Goal: Feedback & Contribution: Leave review/rating

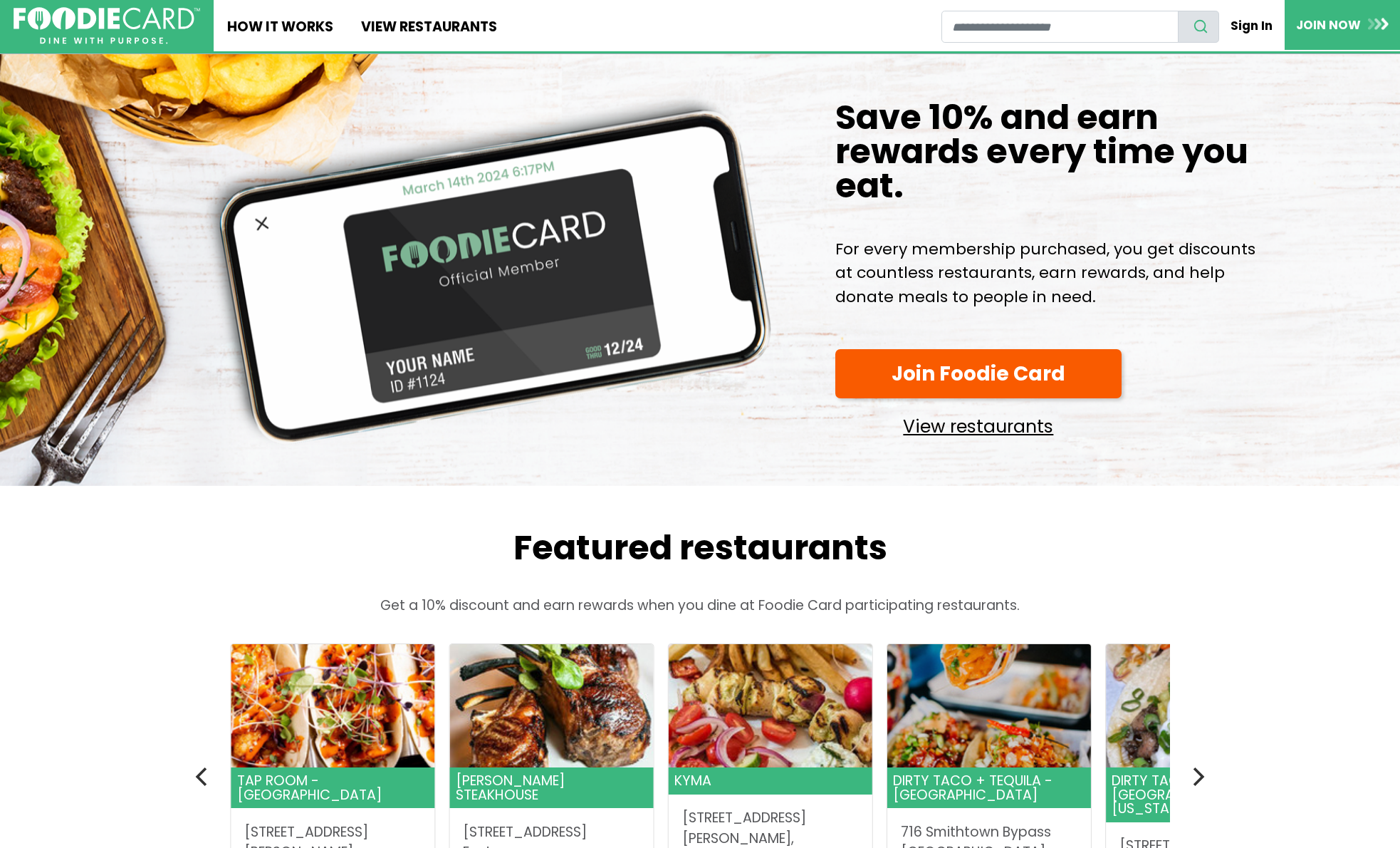
scroll to position [7, 0]
click at [946, 427] on link "View restaurants" at bounding box center [979, 421] width 286 height 36
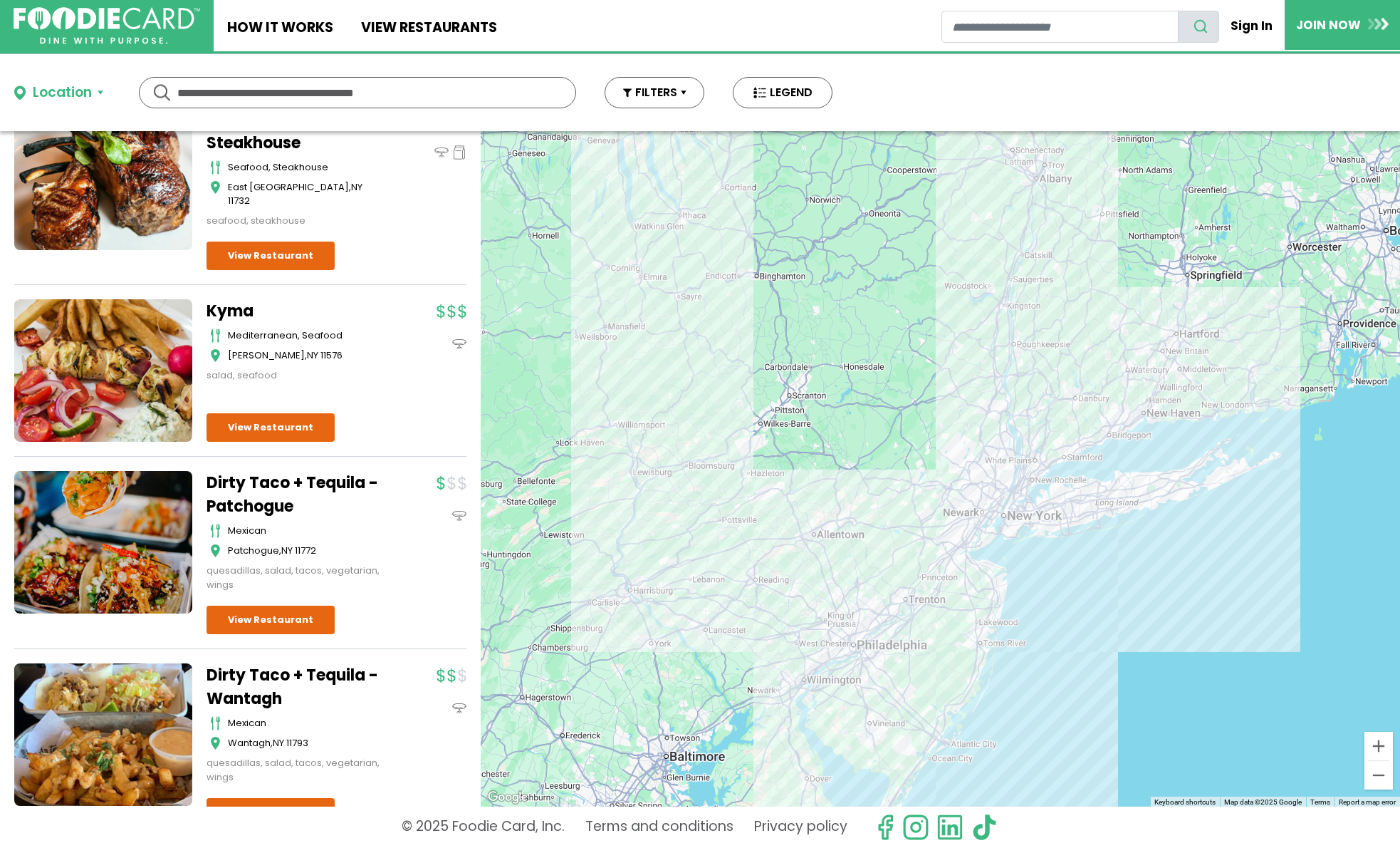
scroll to position [151, 0]
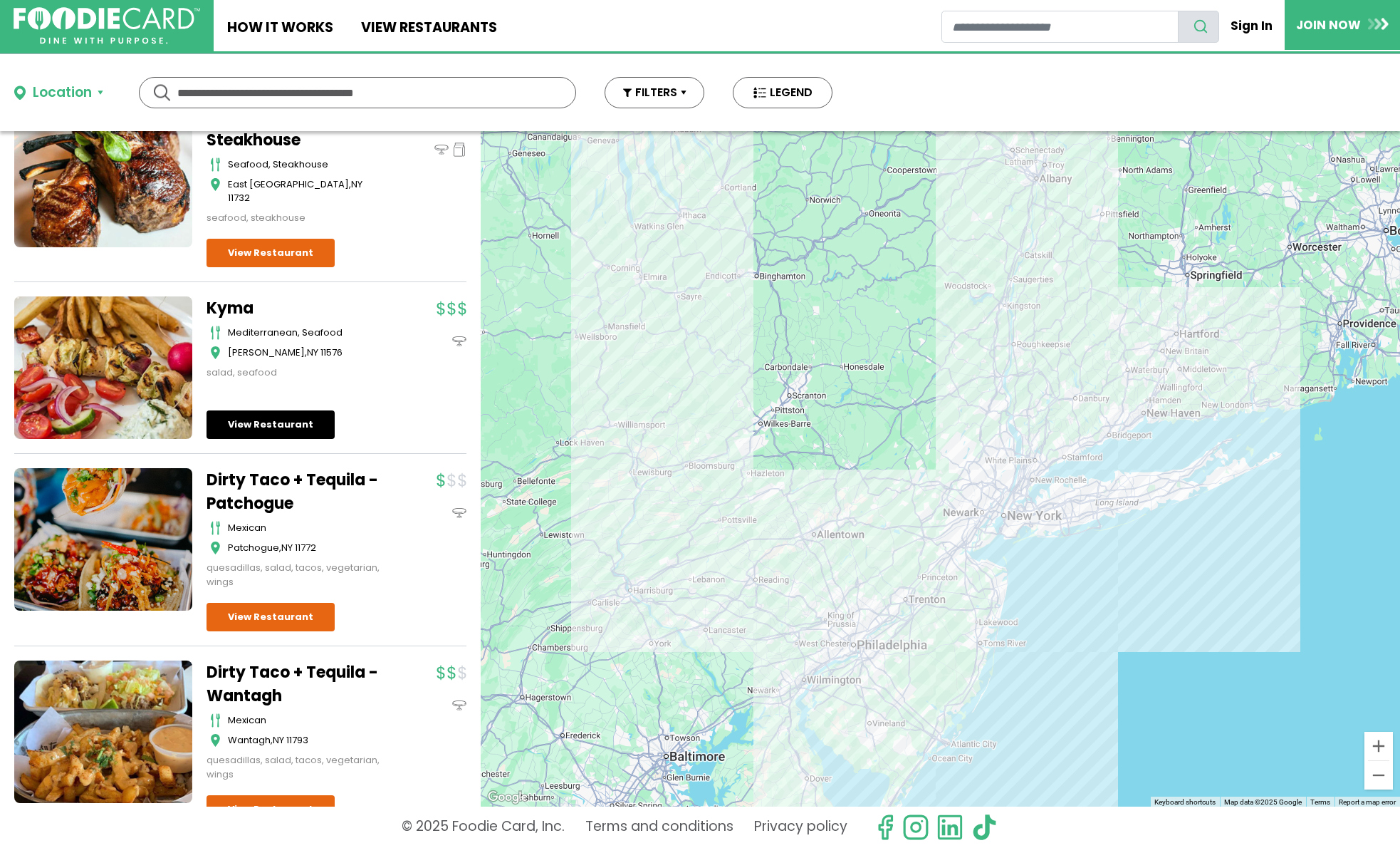
click at [267, 419] on link "View Restaurant" at bounding box center [271, 425] width 128 height 29
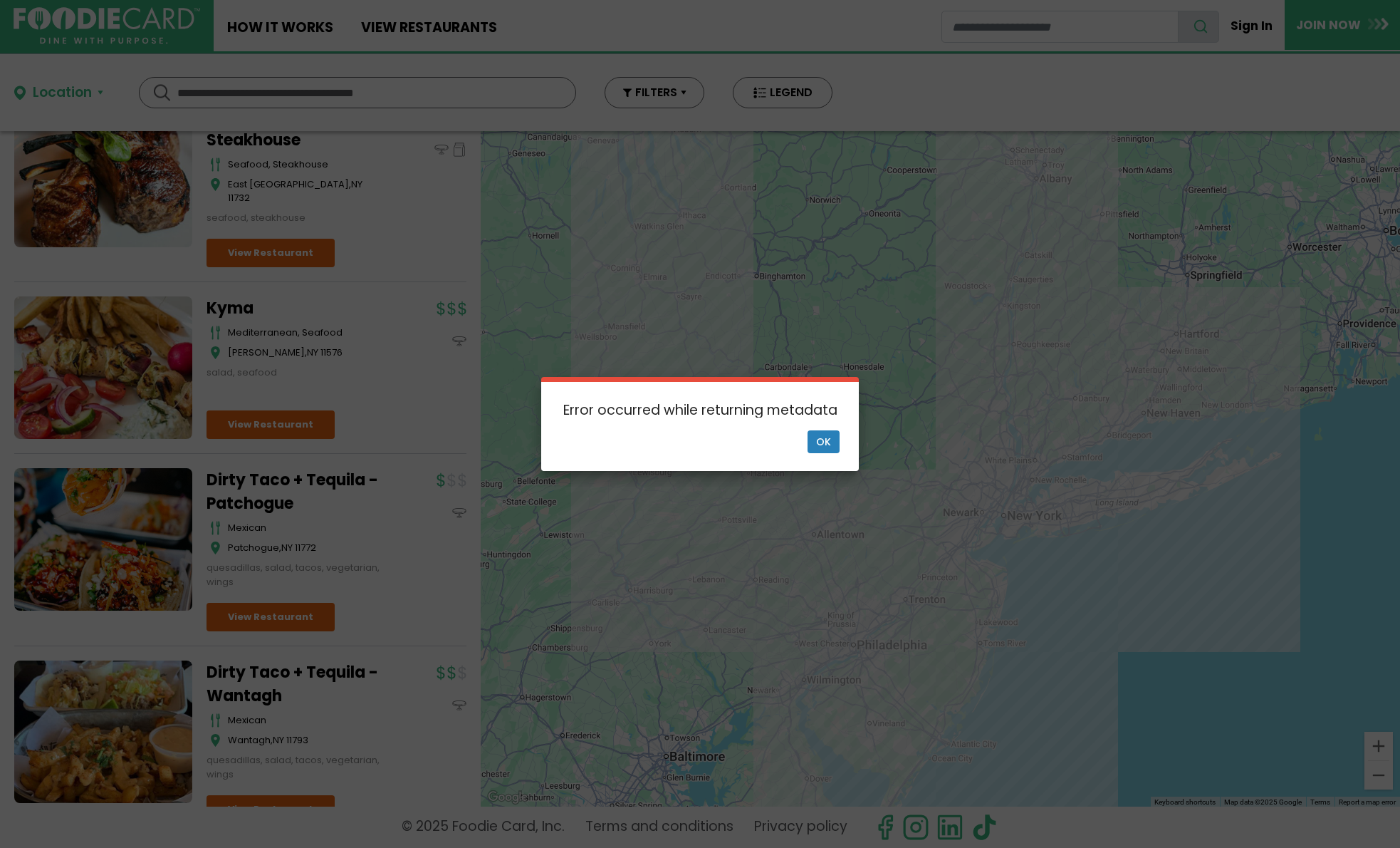
click at [825, 438] on button "Ok" at bounding box center [824, 442] width 32 height 23
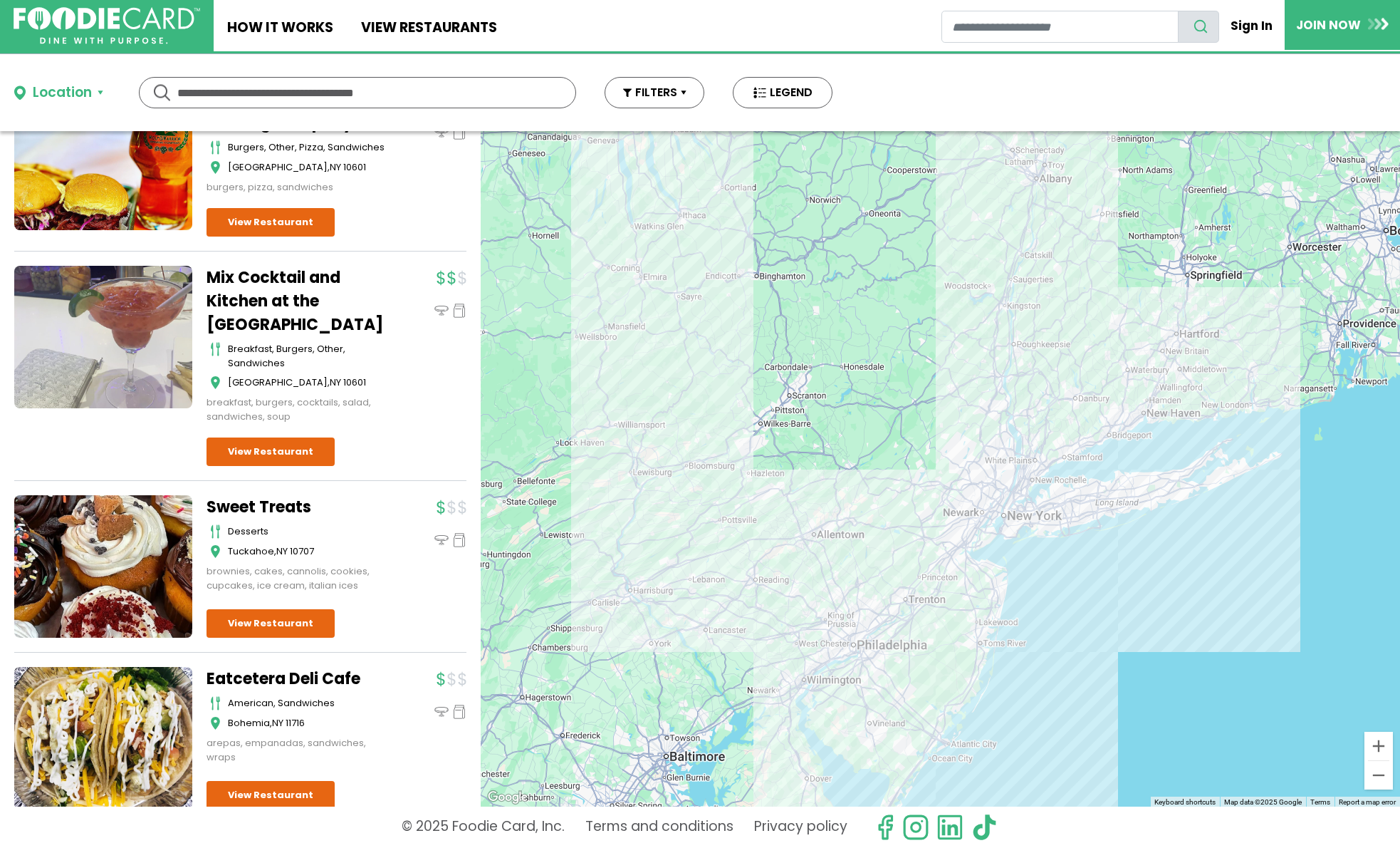
scroll to position [6437, 0]
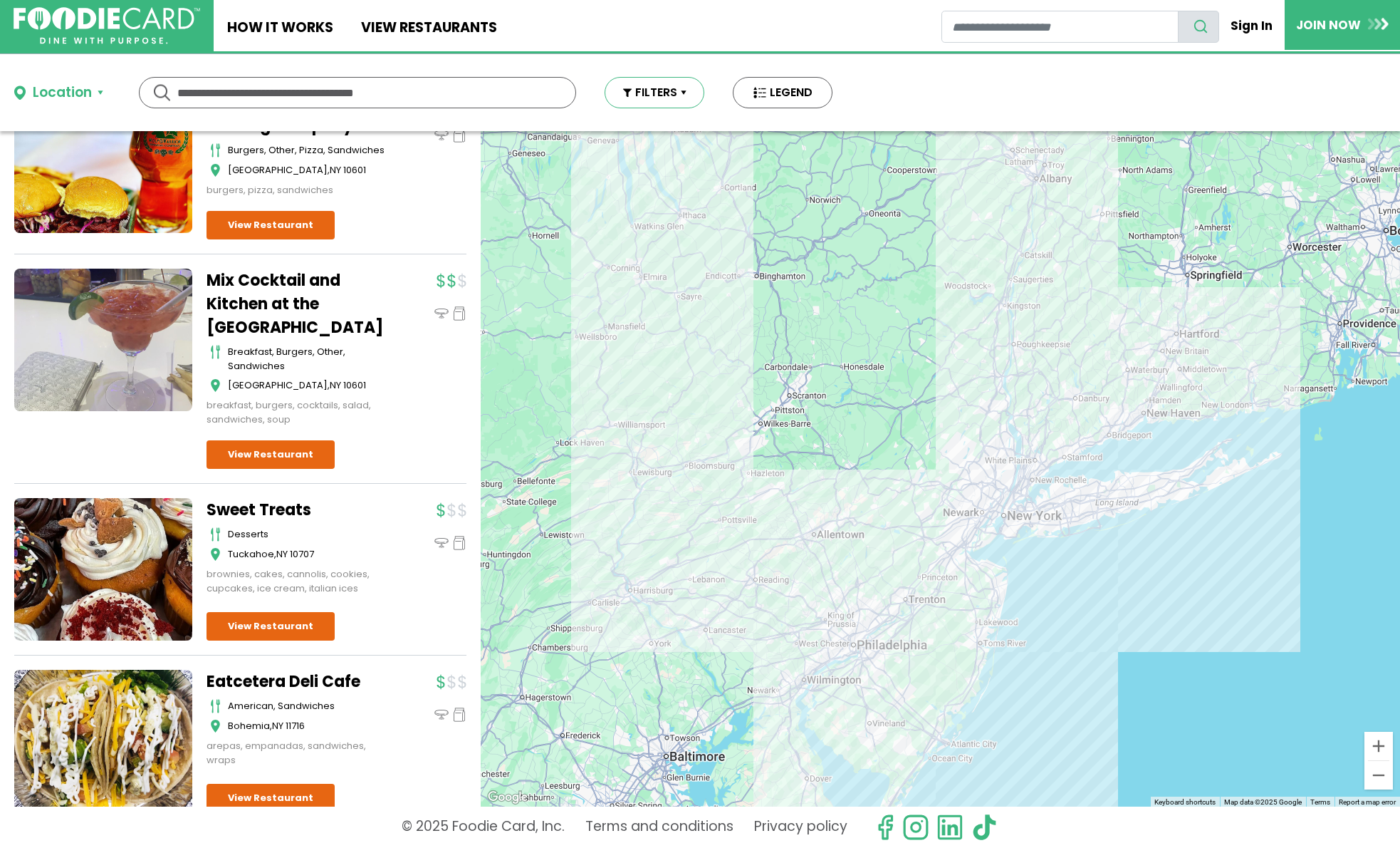
click at [685, 96] on button "FILTERS" at bounding box center [654, 92] width 100 height 31
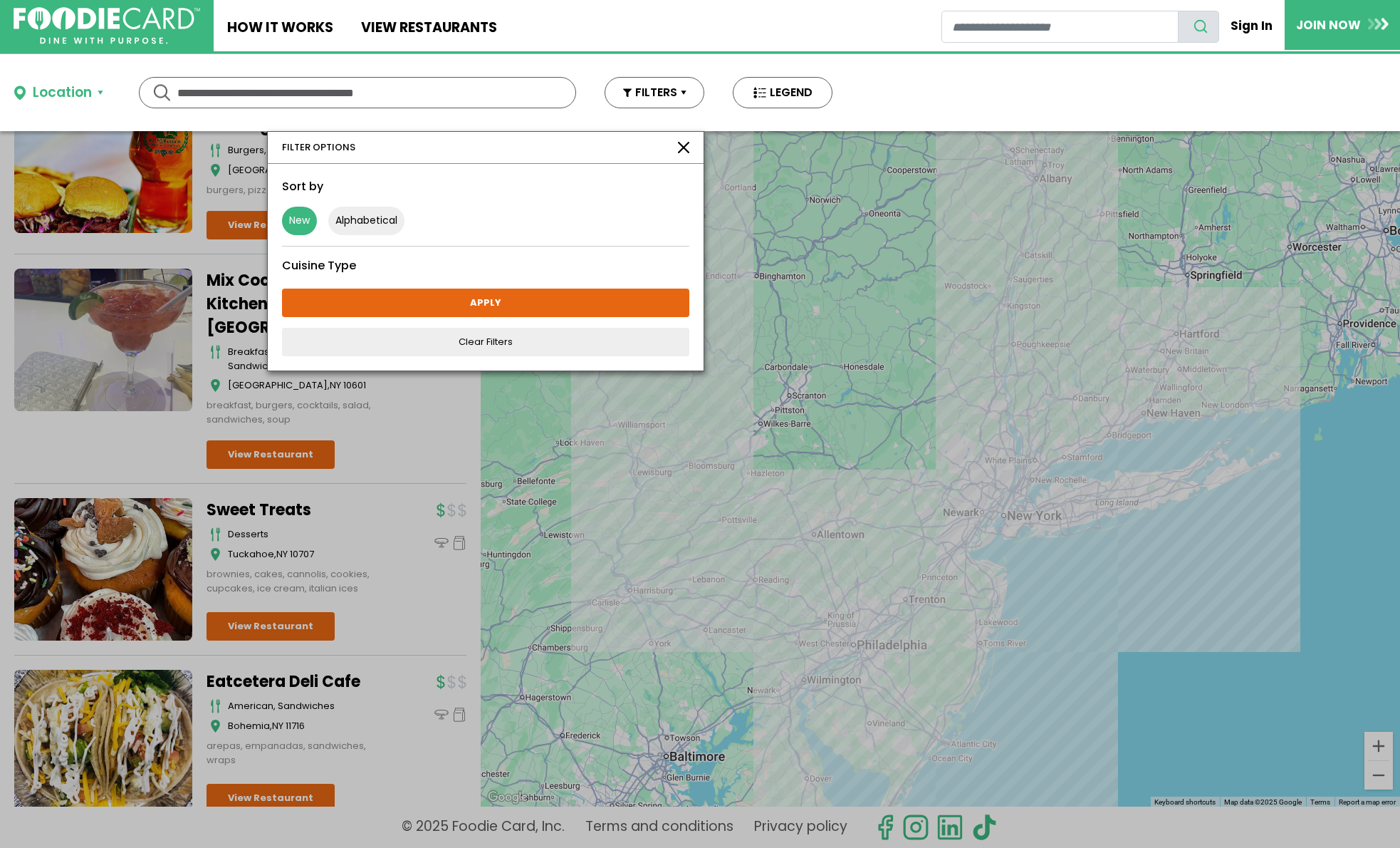
click at [291, 221] on button "New" at bounding box center [299, 221] width 35 height 29
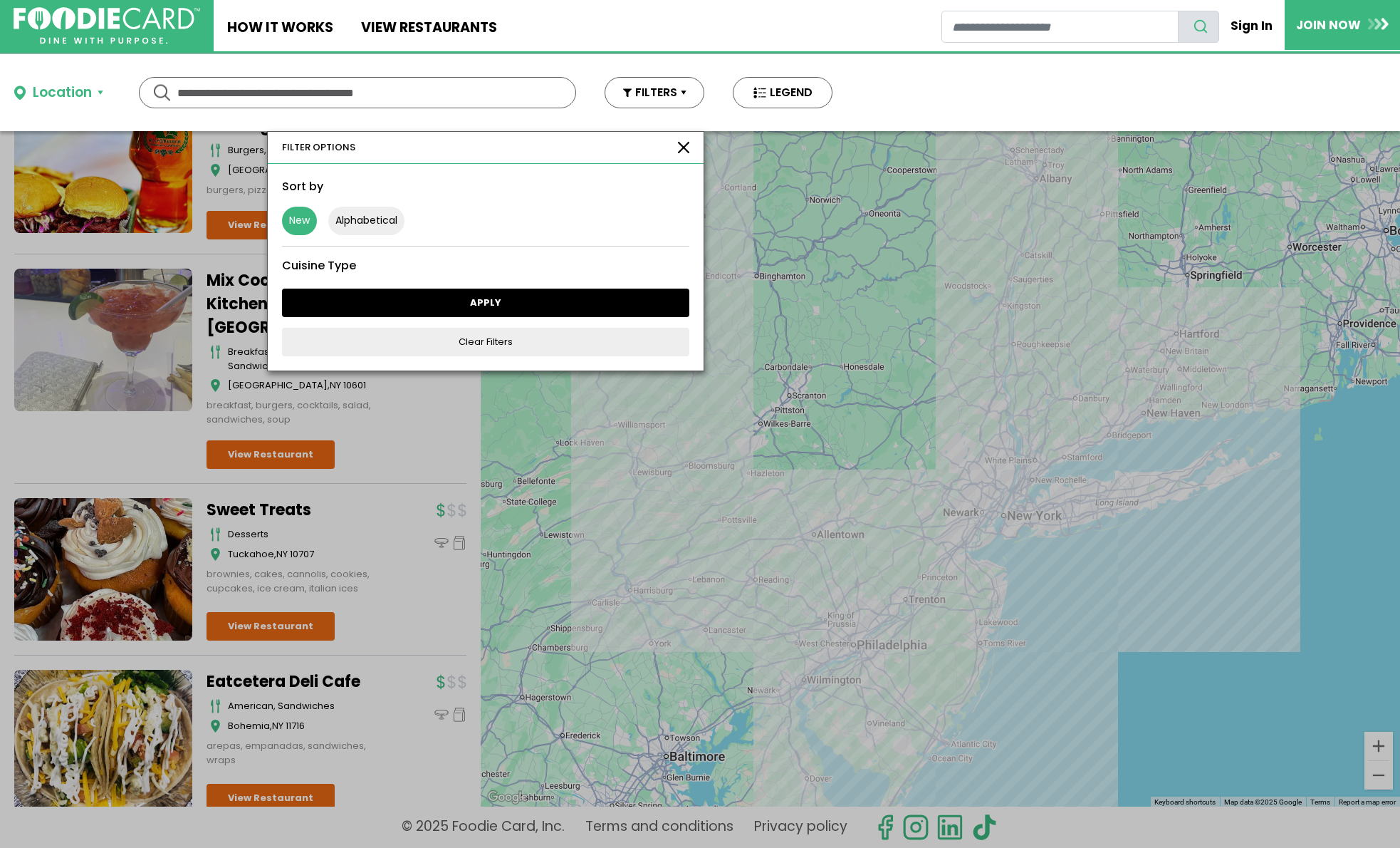
click at [373, 302] on link "APPLY" at bounding box center [485, 303] width 407 height 29
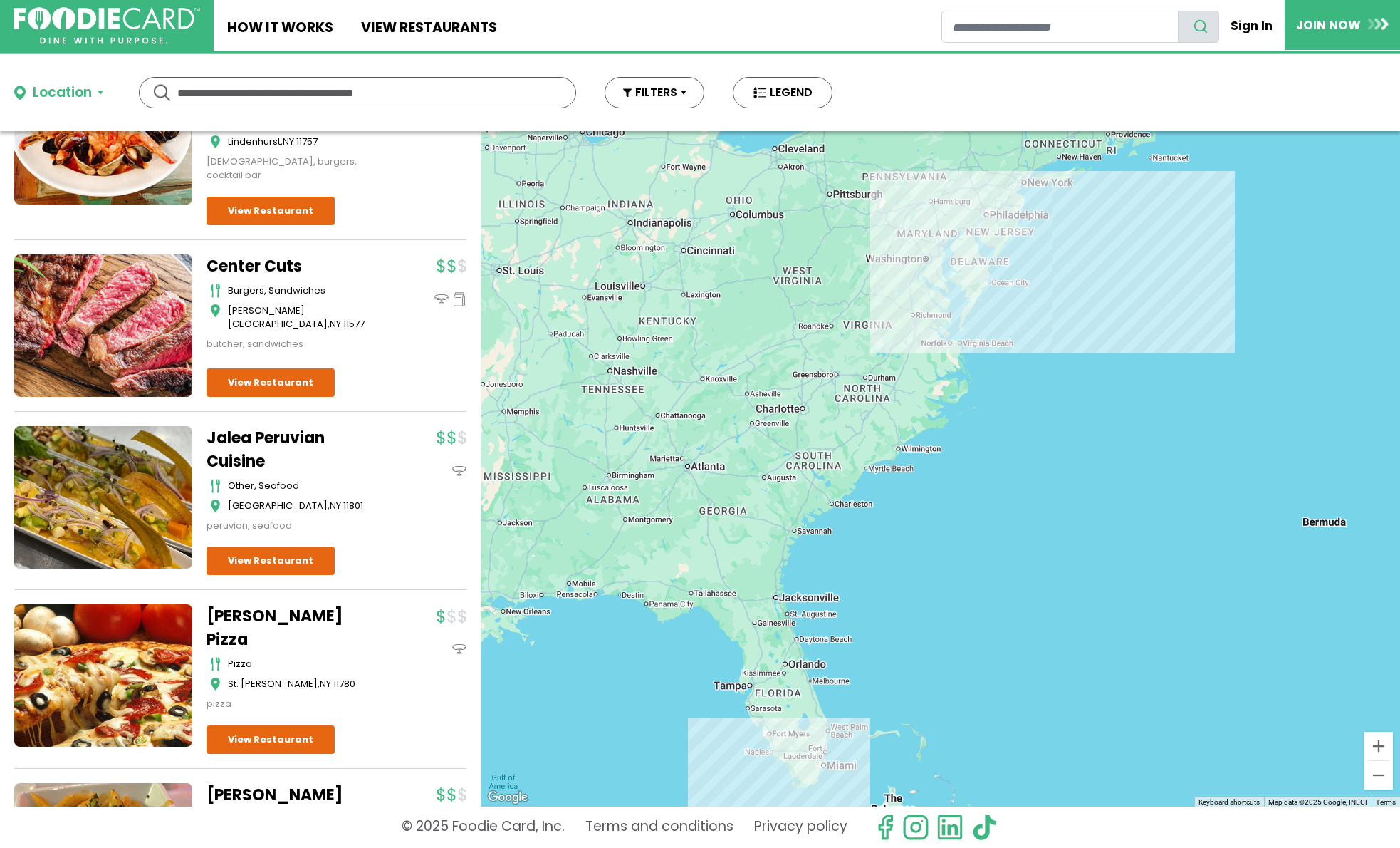
scroll to position [10639, 0]
click at [269, 254] on link "Center Cuts" at bounding box center [296, 266] width 178 height 24
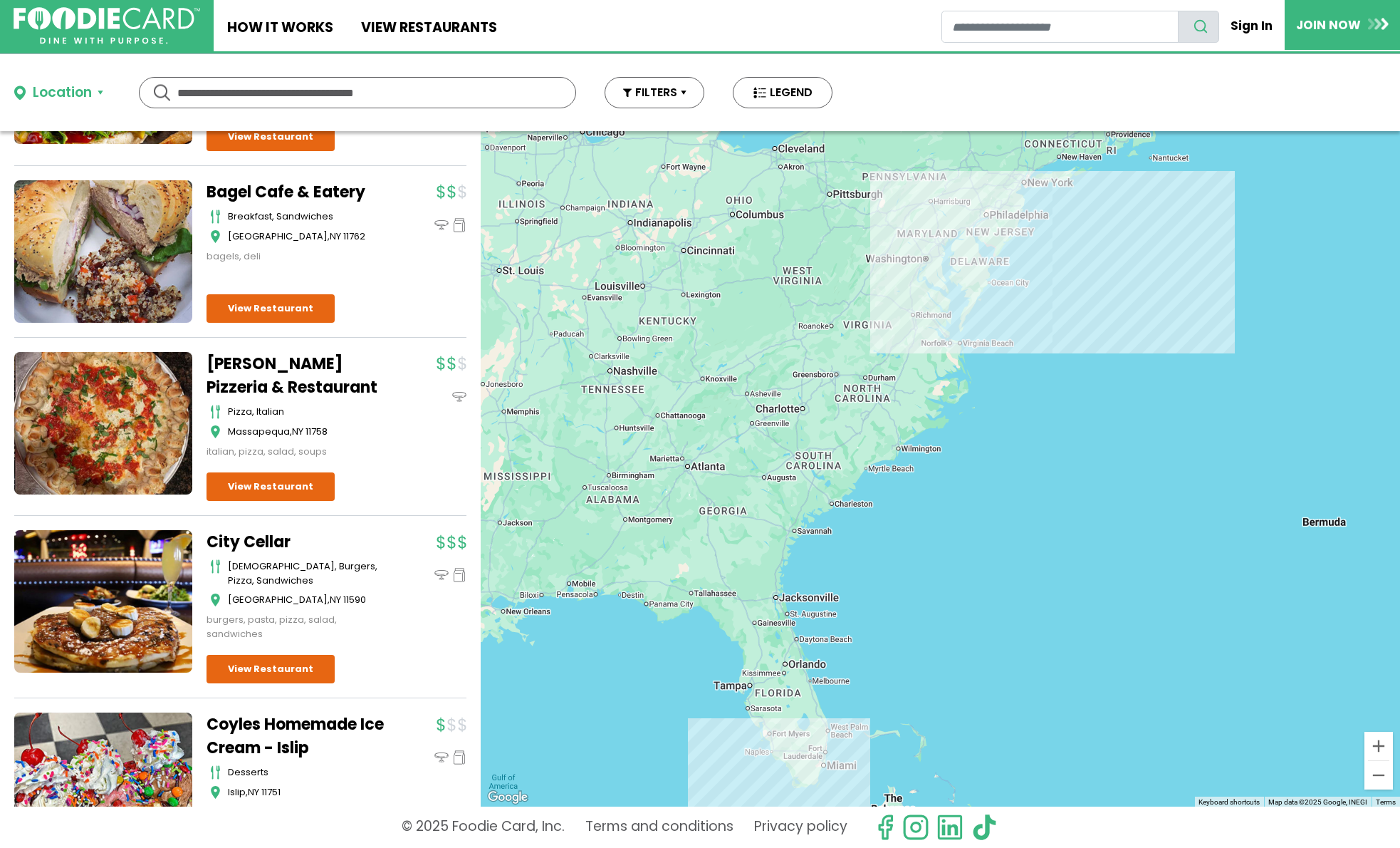
scroll to position [16348, 0]
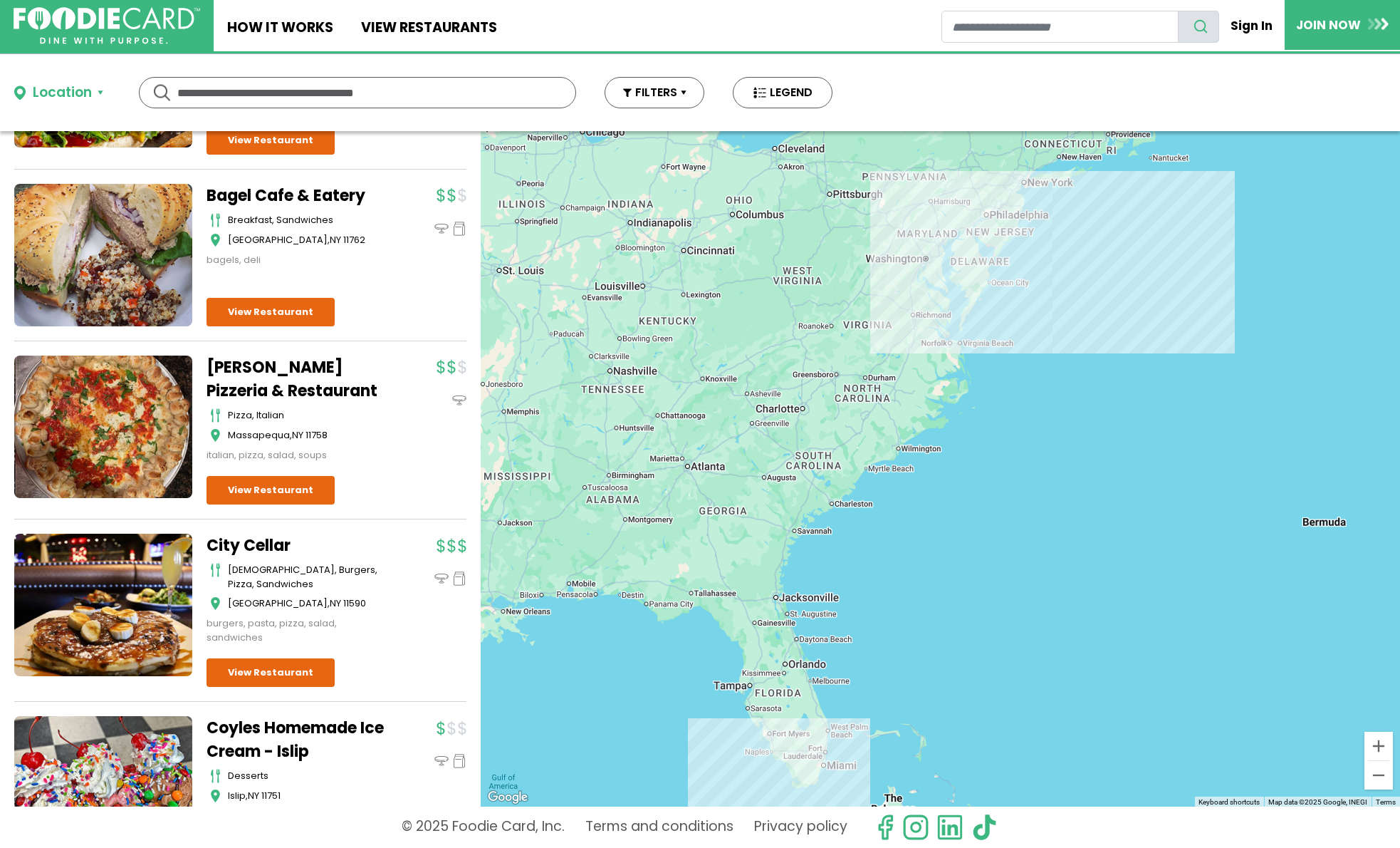
click at [229, 95] on input "text" at bounding box center [357, 93] width 361 height 30
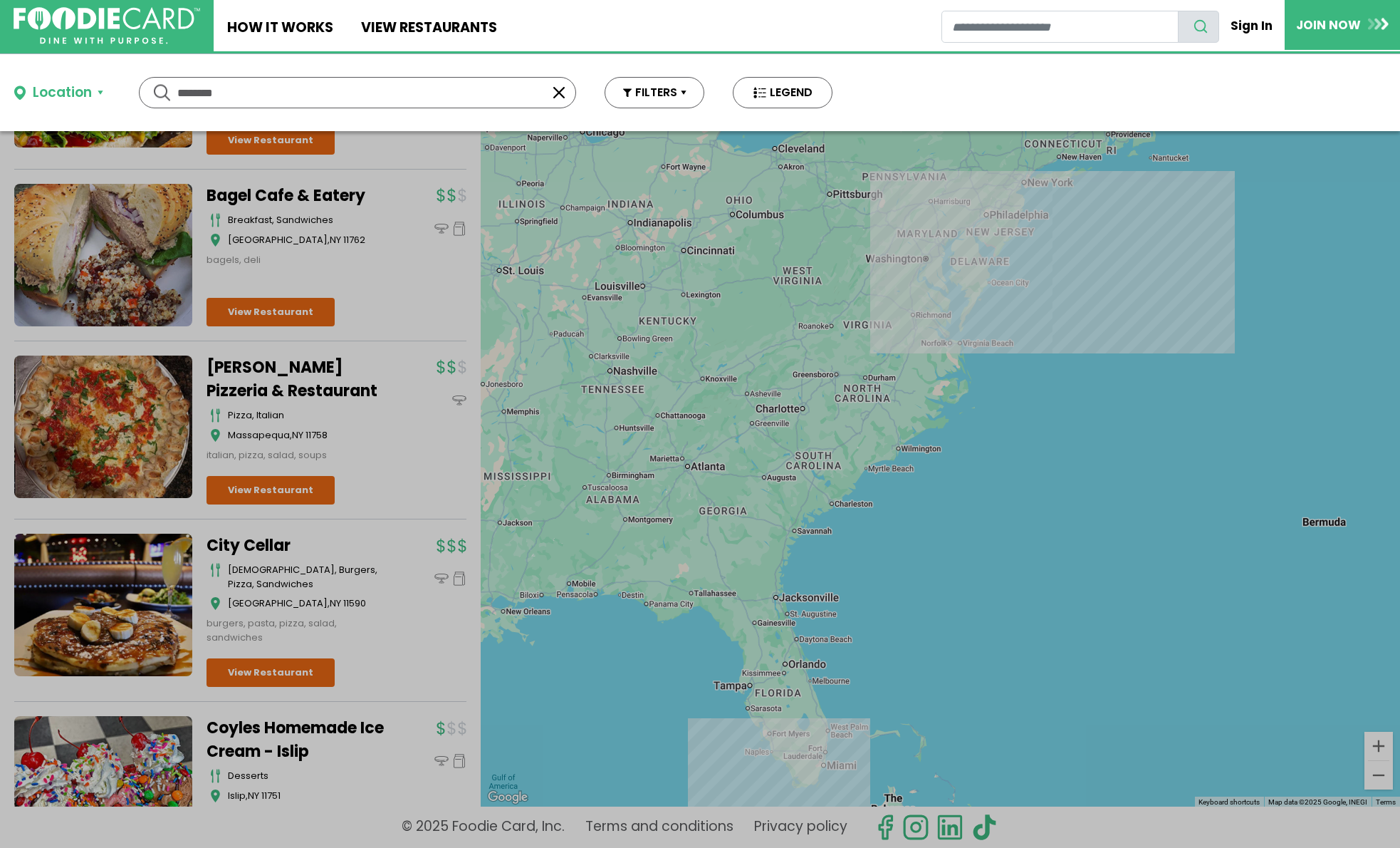
scroll to position [0, 0]
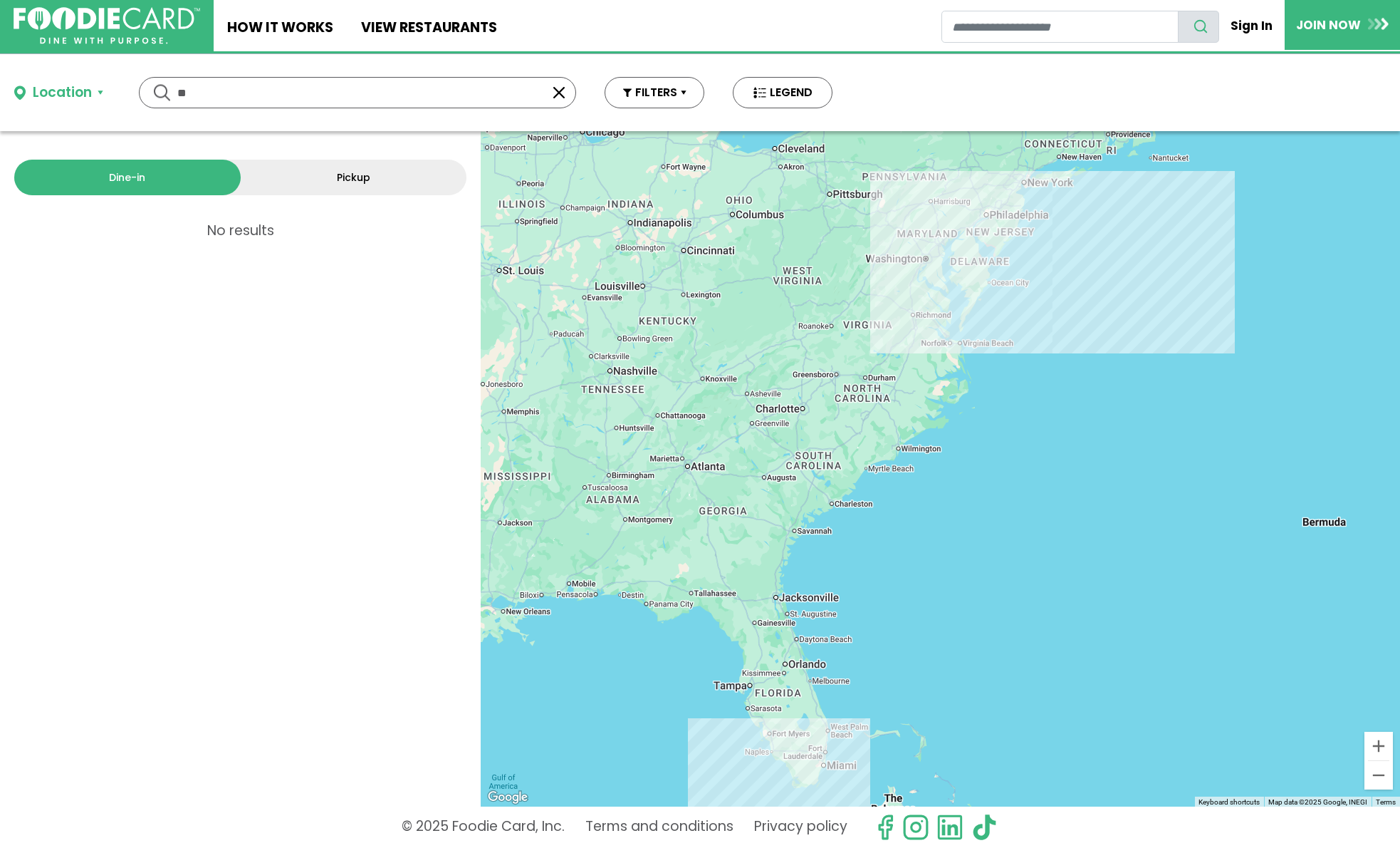
type input "*"
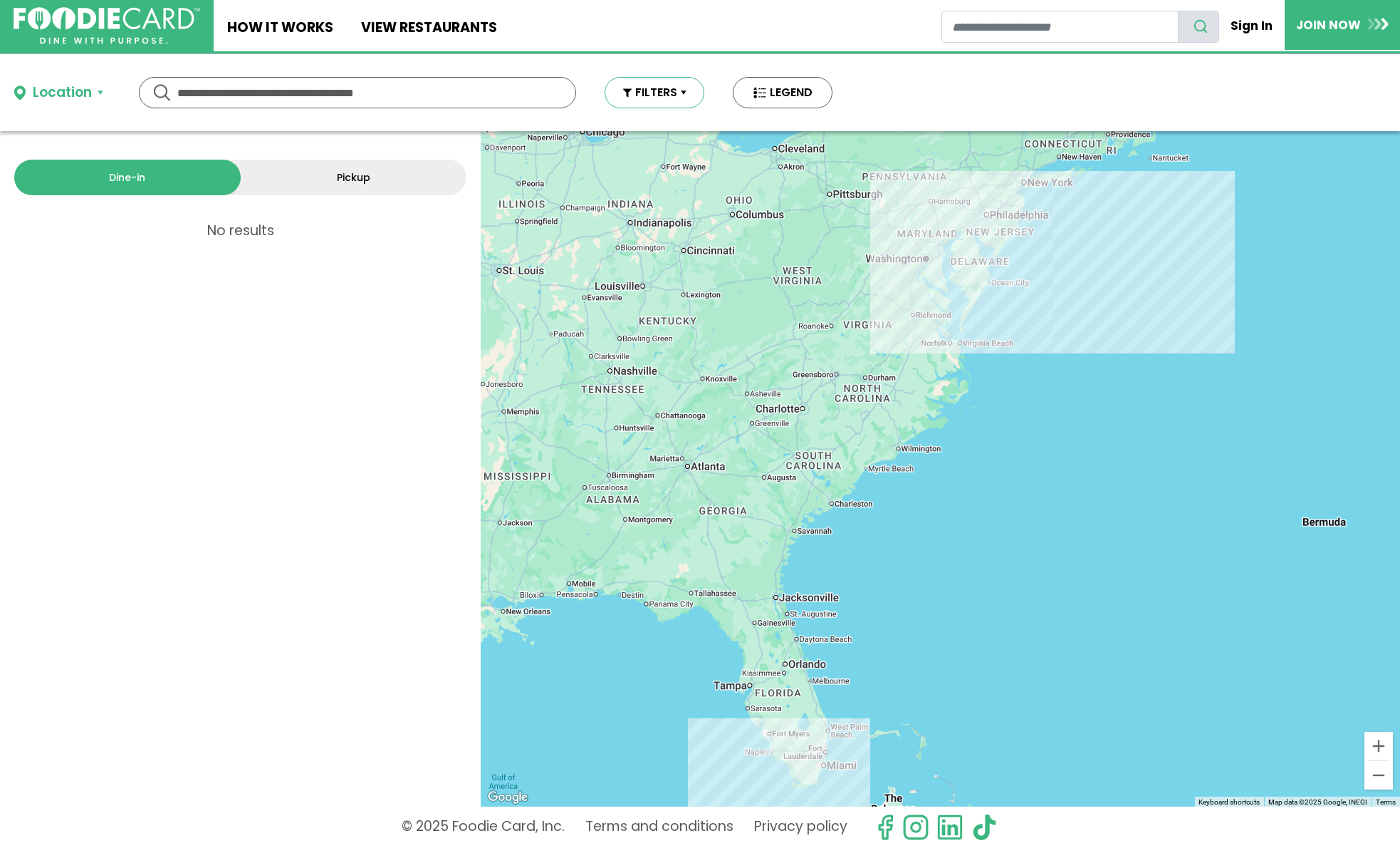
click at [679, 94] on button "FILTERS" at bounding box center [654, 92] width 100 height 31
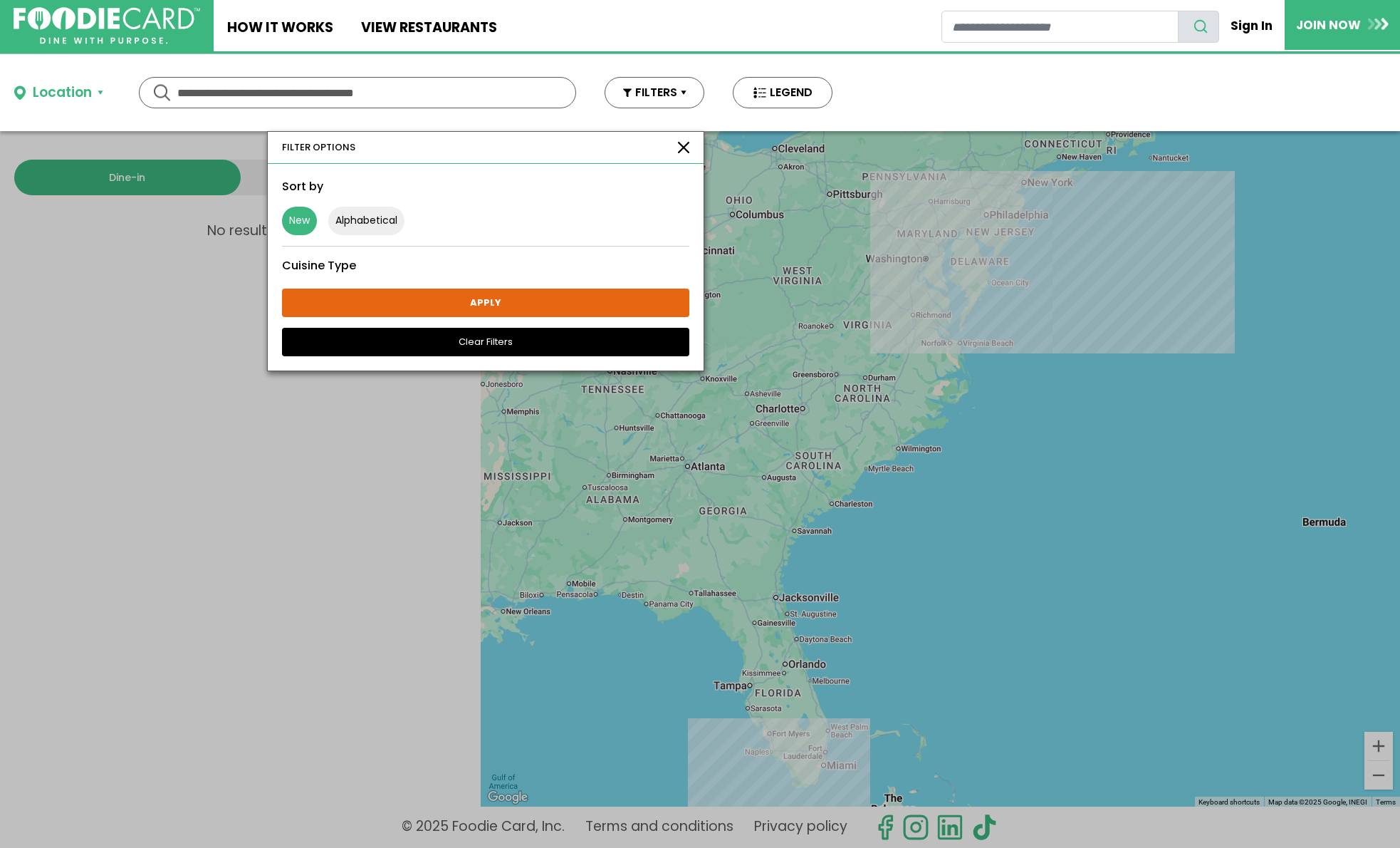
click at [381, 354] on link "Clear Filters" at bounding box center [485, 342] width 407 height 29
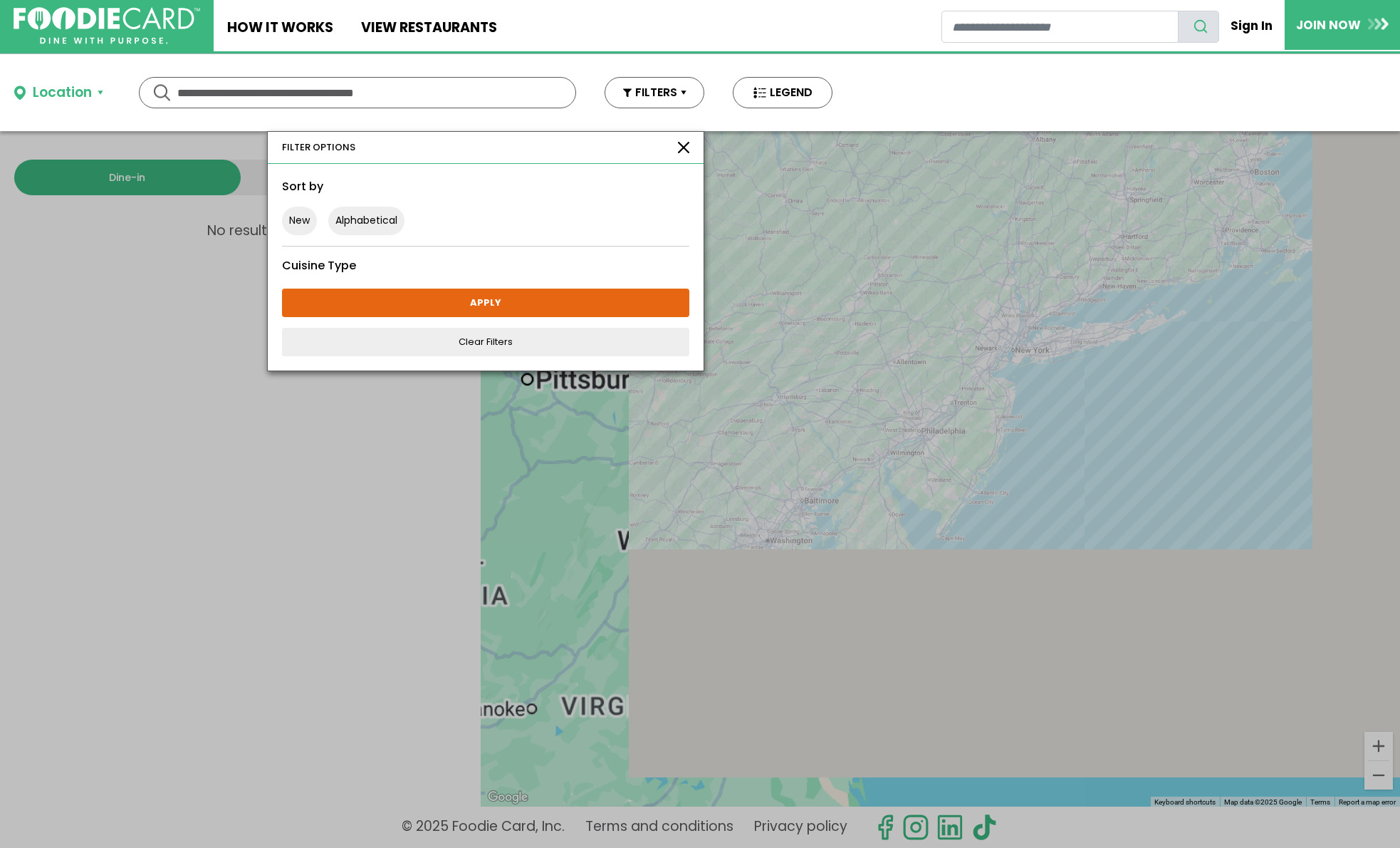
click at [300, 94] on input "text" at bounding box center [357, 93] width 361 height 30
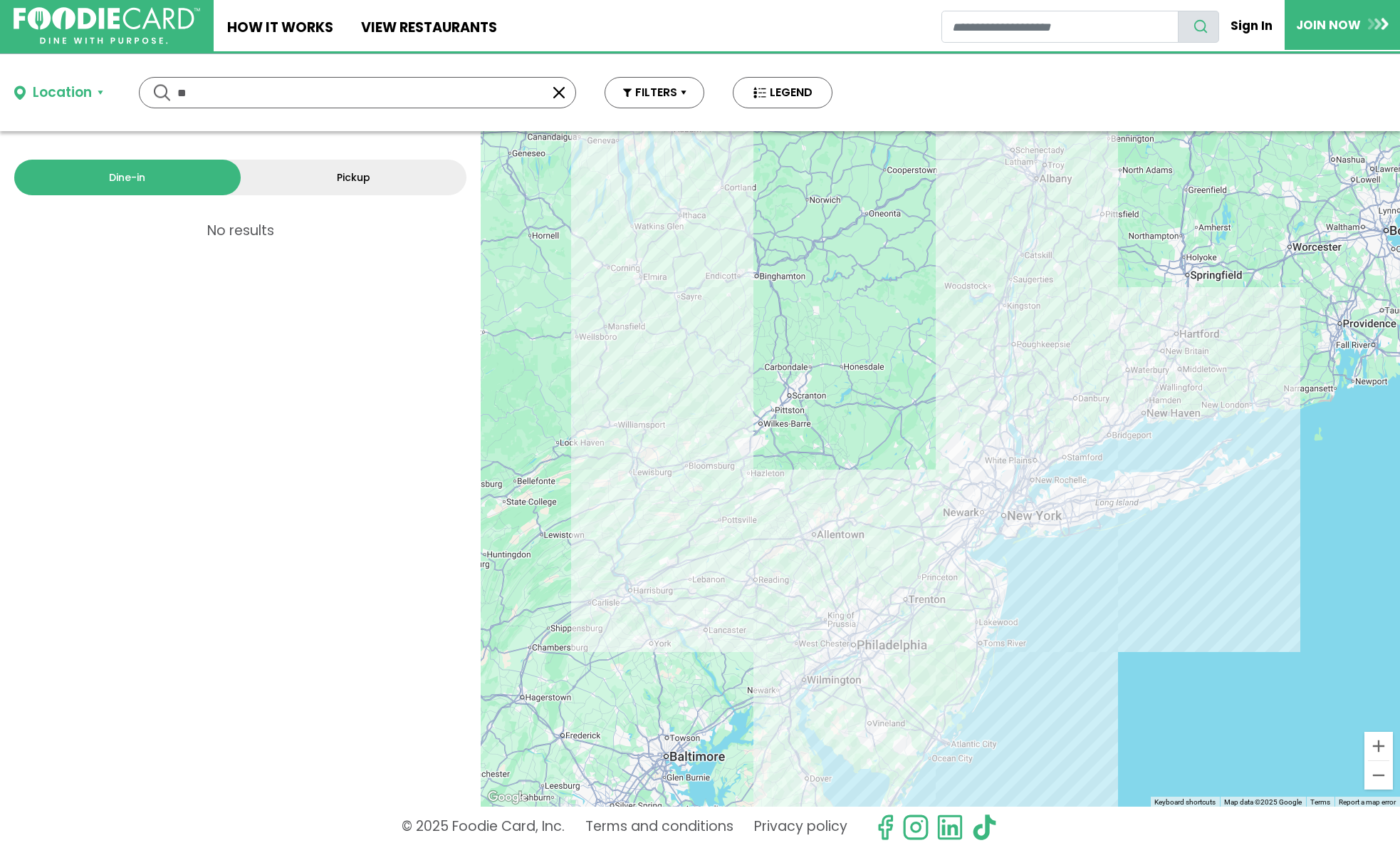
type input "*"
type input "**********"
click at [95, 93] on button "Location" at bounding box center [59, 93] width 89 height 21
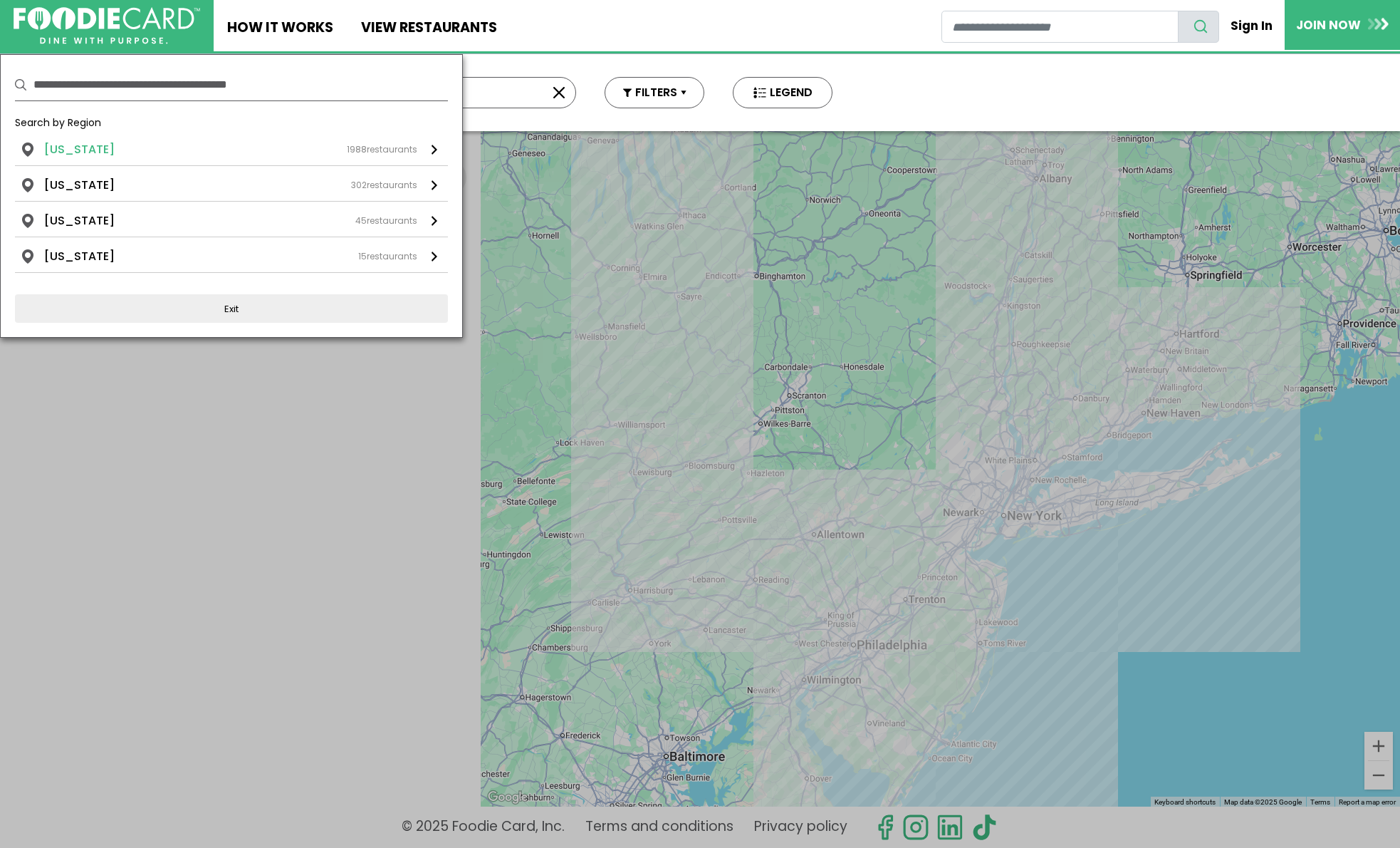
click at [119, 153] on div "New York 1988 restaurants" at bounding box center [231, 150] width 373 height 17
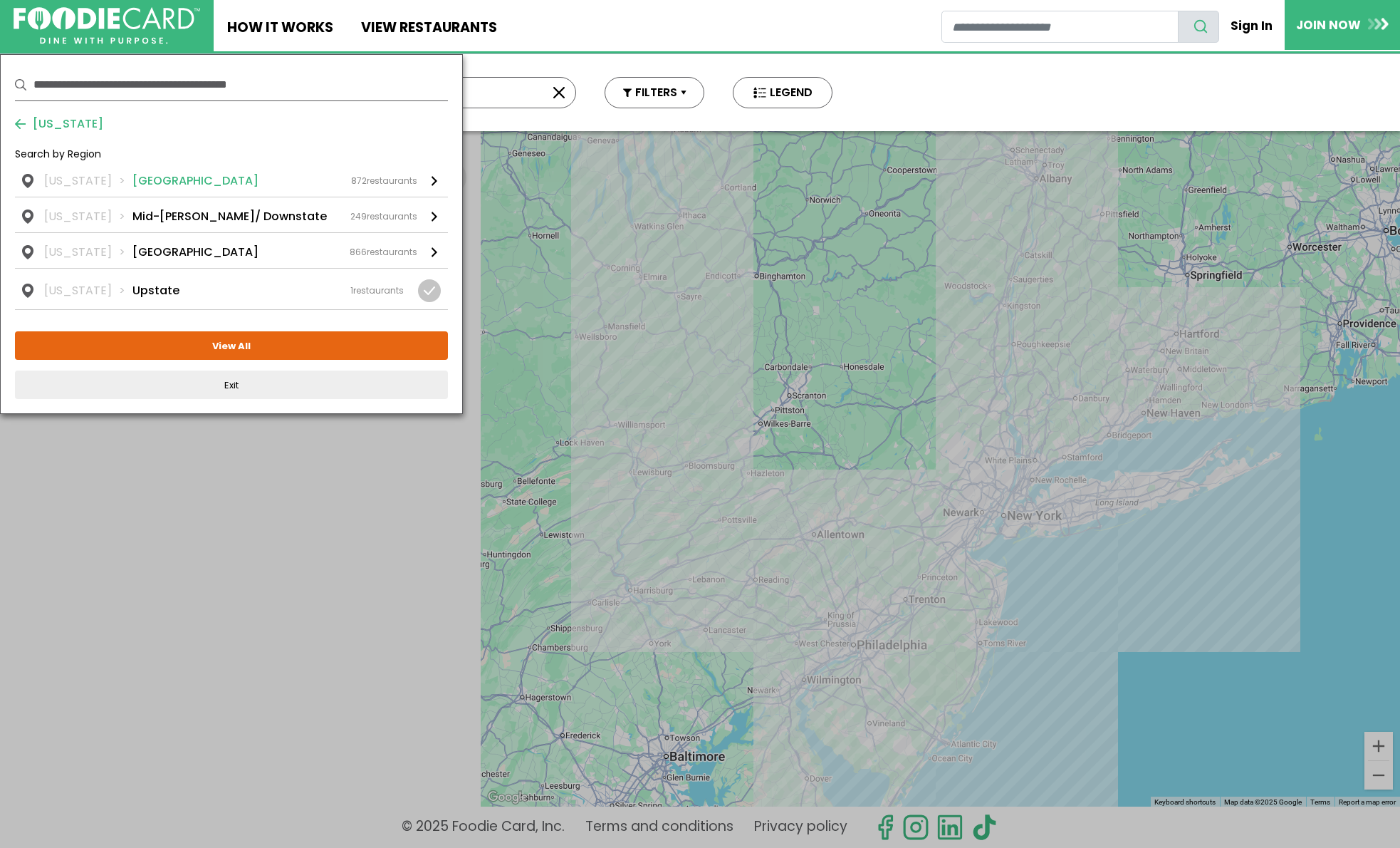
click at [156, 185] on li "Long Island" at bounding box center [196, 181] width 126 height 17
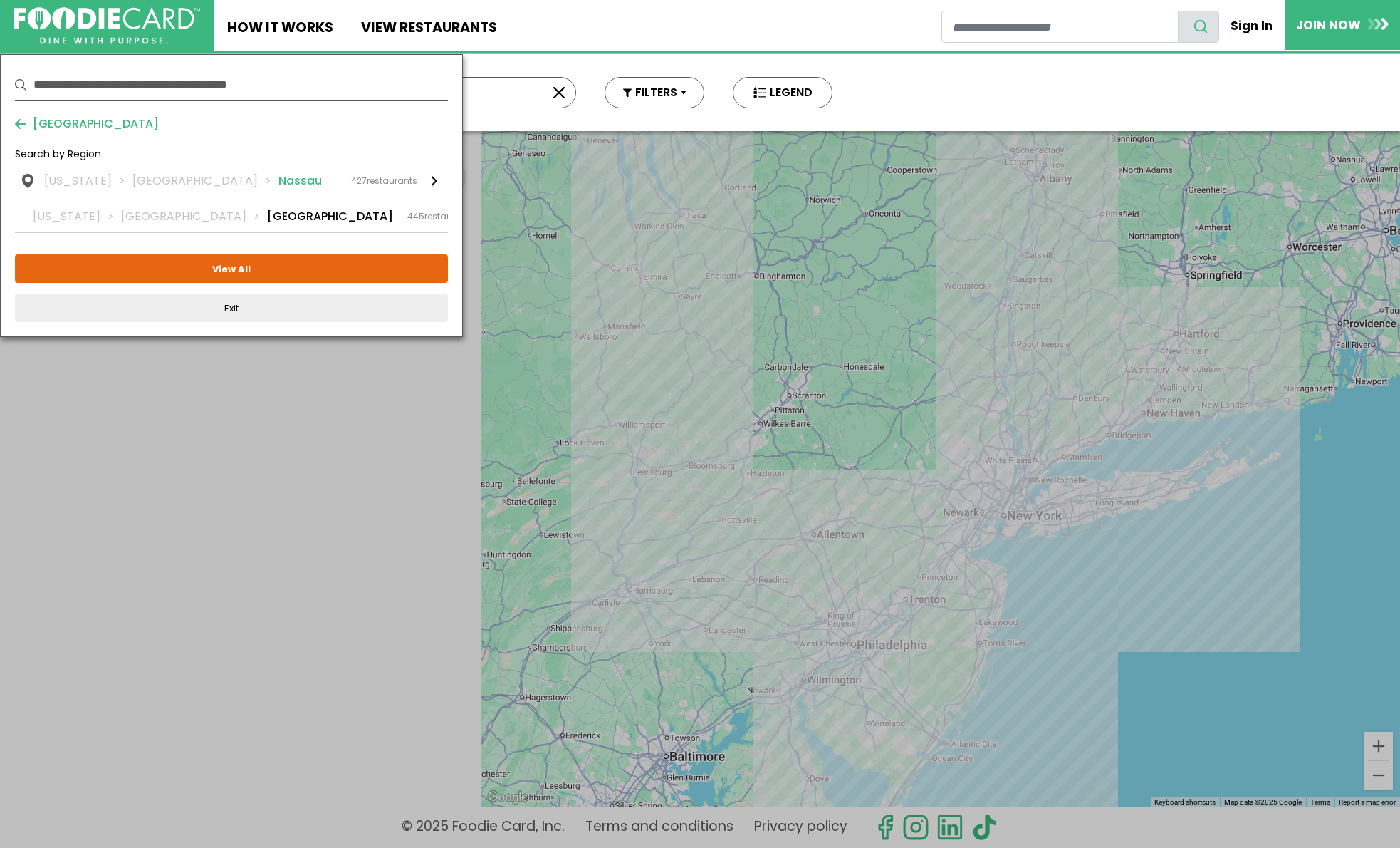
click at [178, 182] on li "Long Island" at bounding box center [206, 181] width 146 height 17
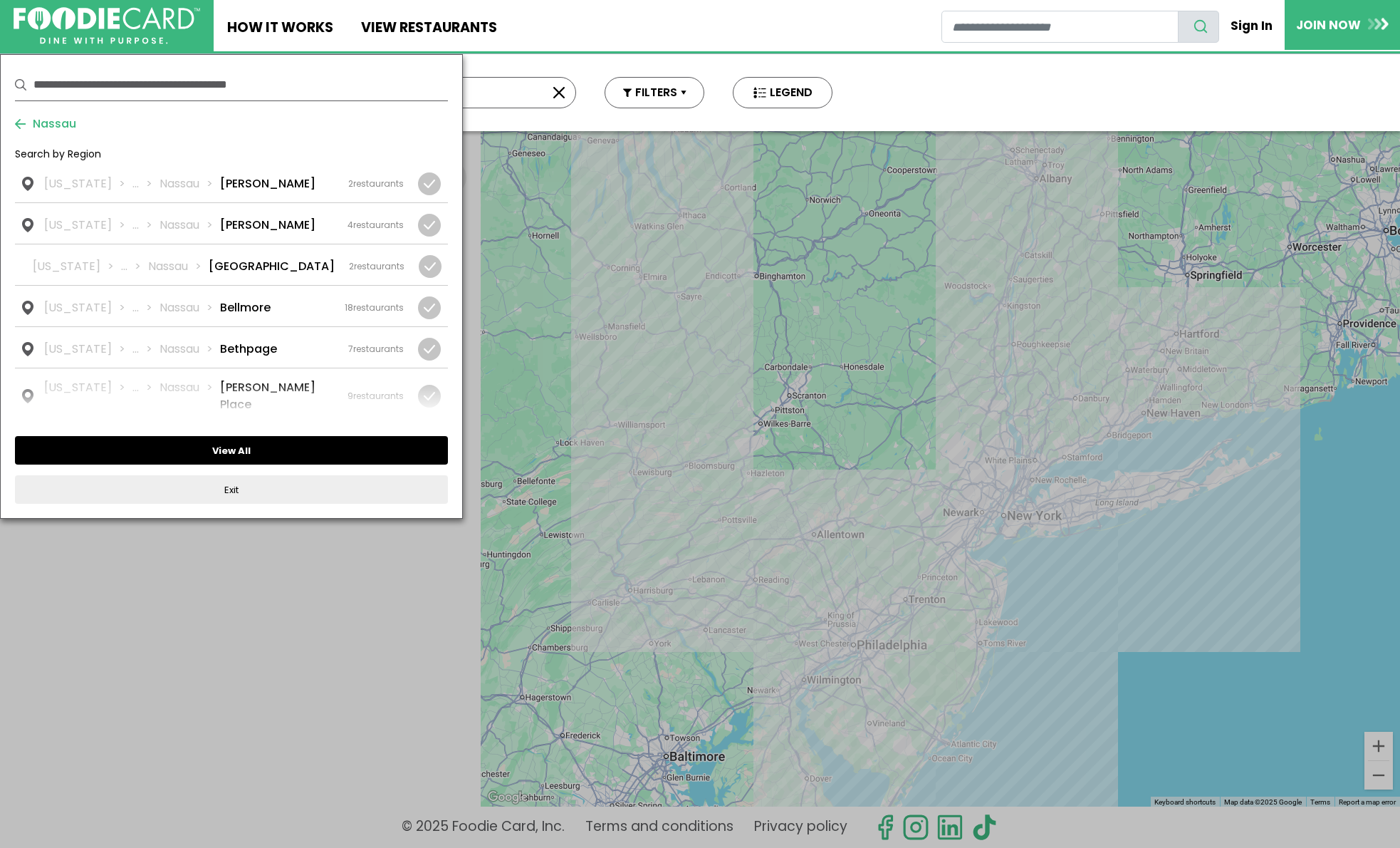
scroll to position [6, 0]
click at [361, 445] on button "View All" at bounding box center [231, 450] width 433 height 29
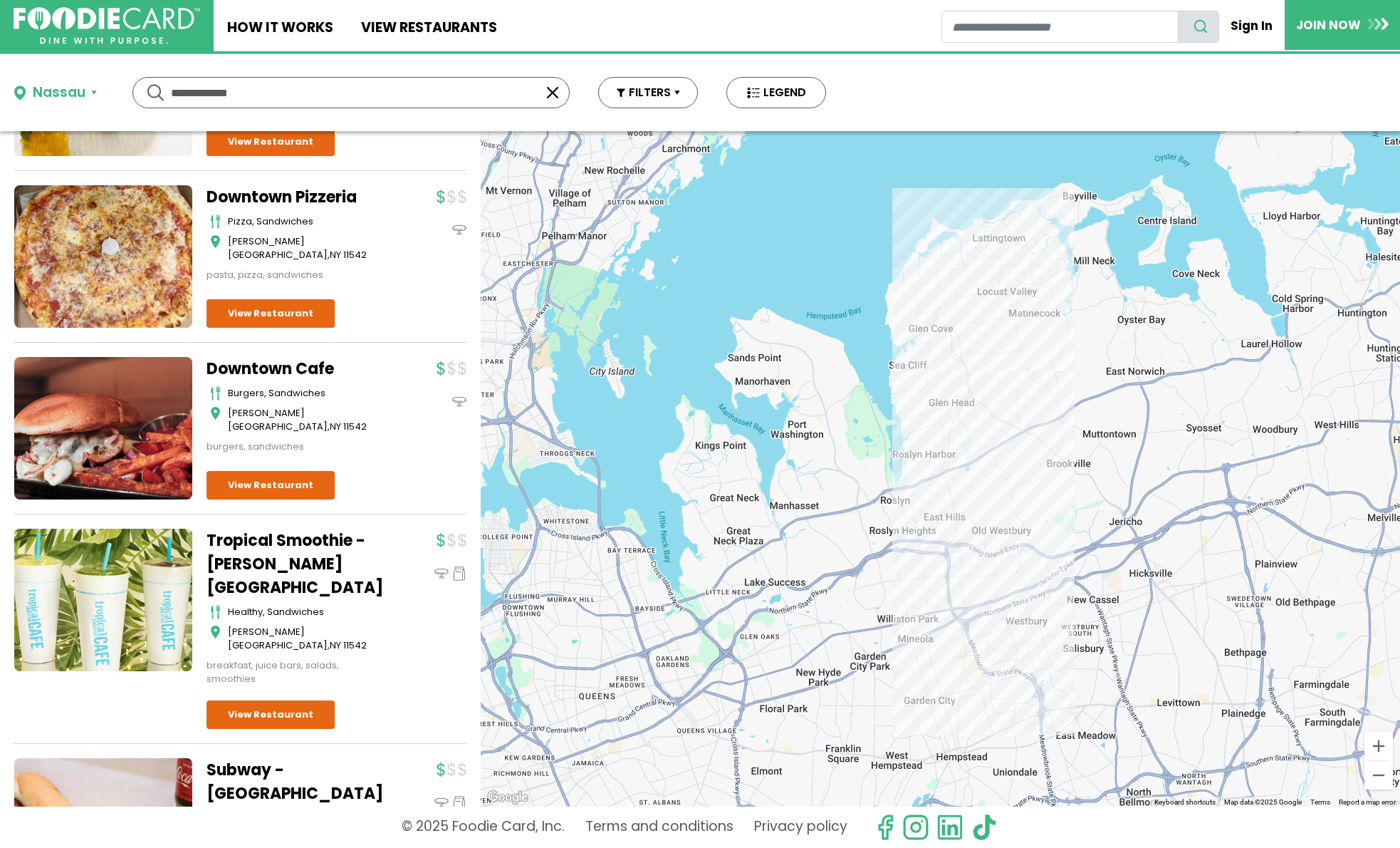
scroll to position [241, 0]
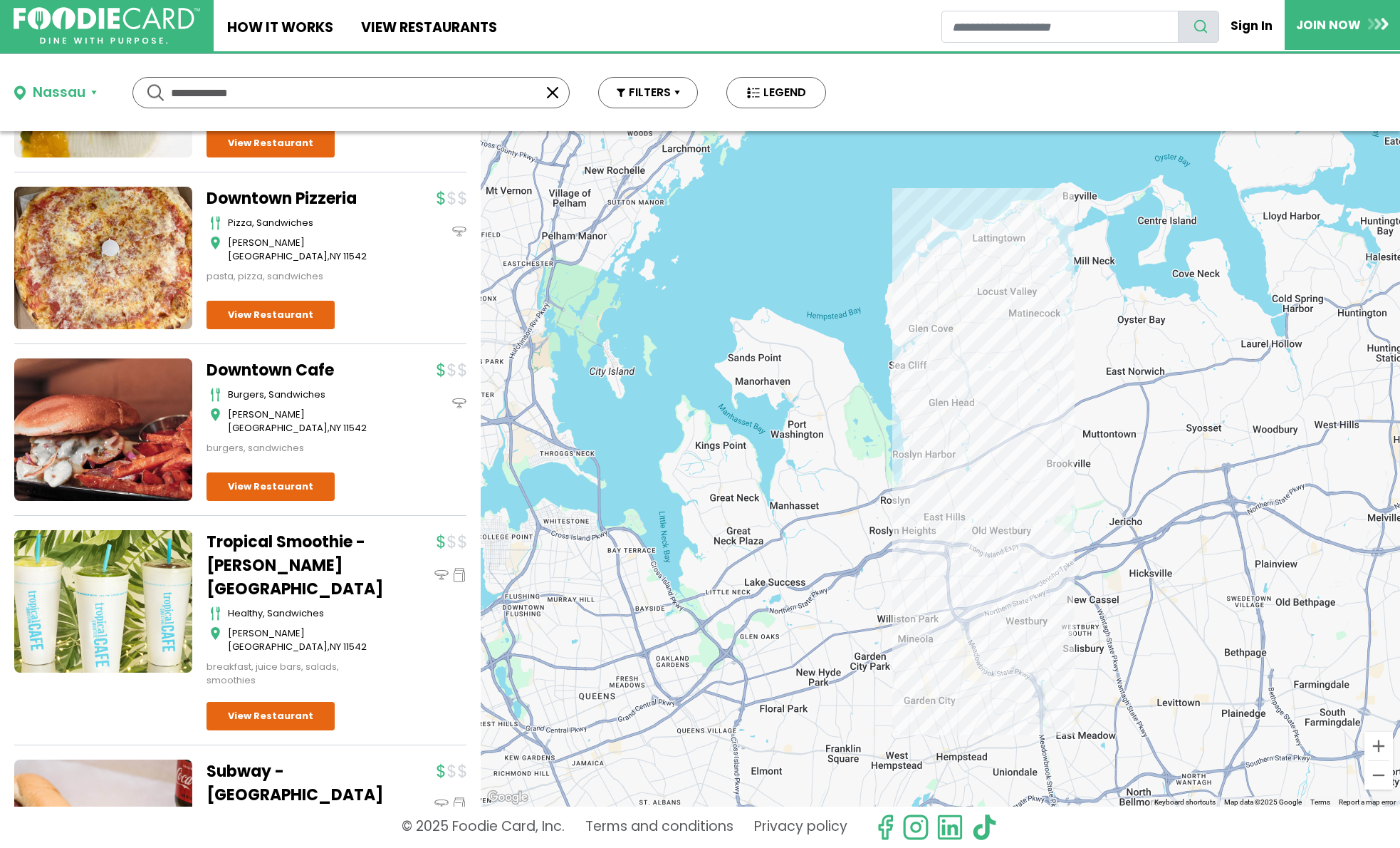
click at [555, 98] on button "button" at bounding box center [552, 93] width 17 height 17
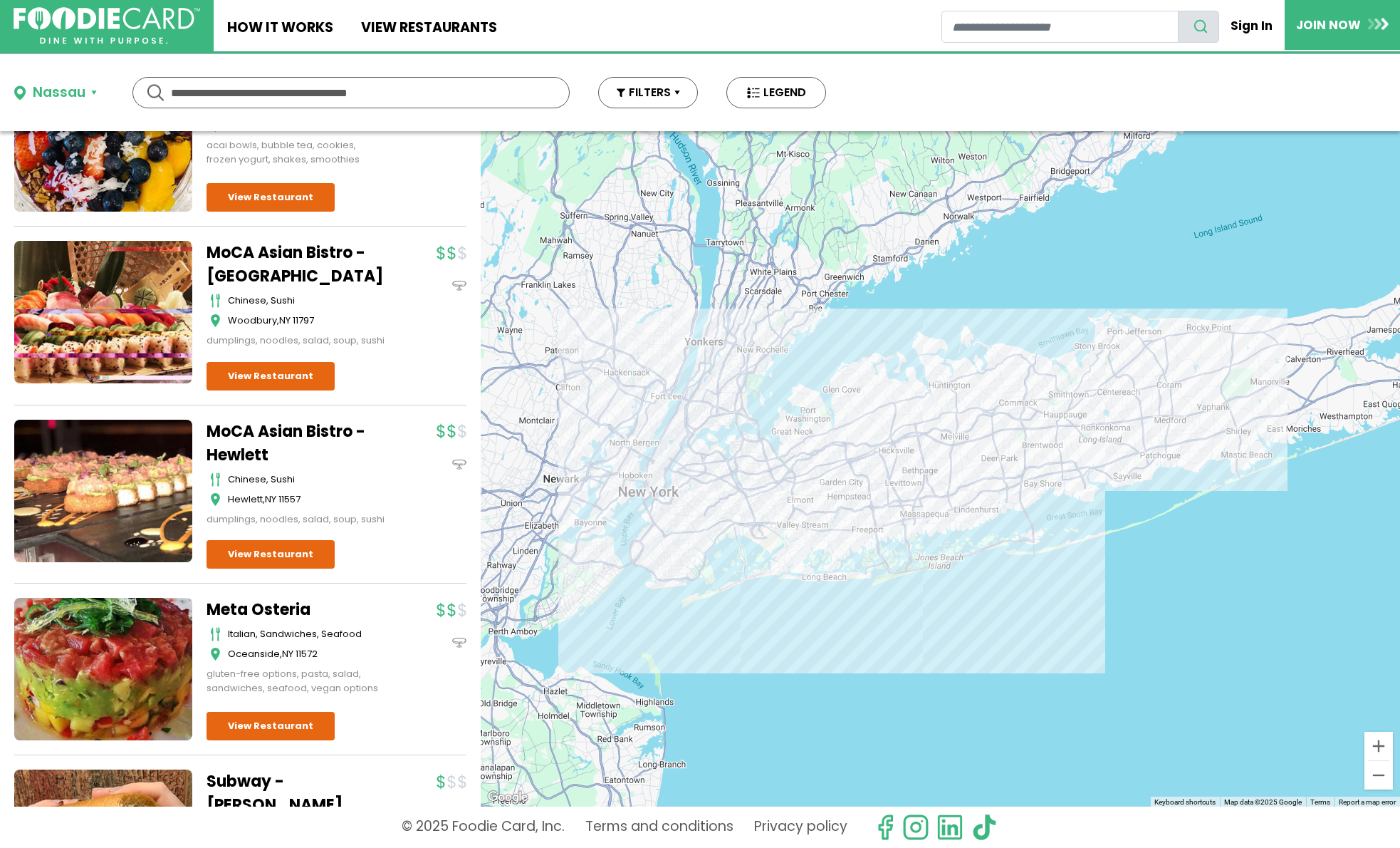
scroll to position [76312, 0]
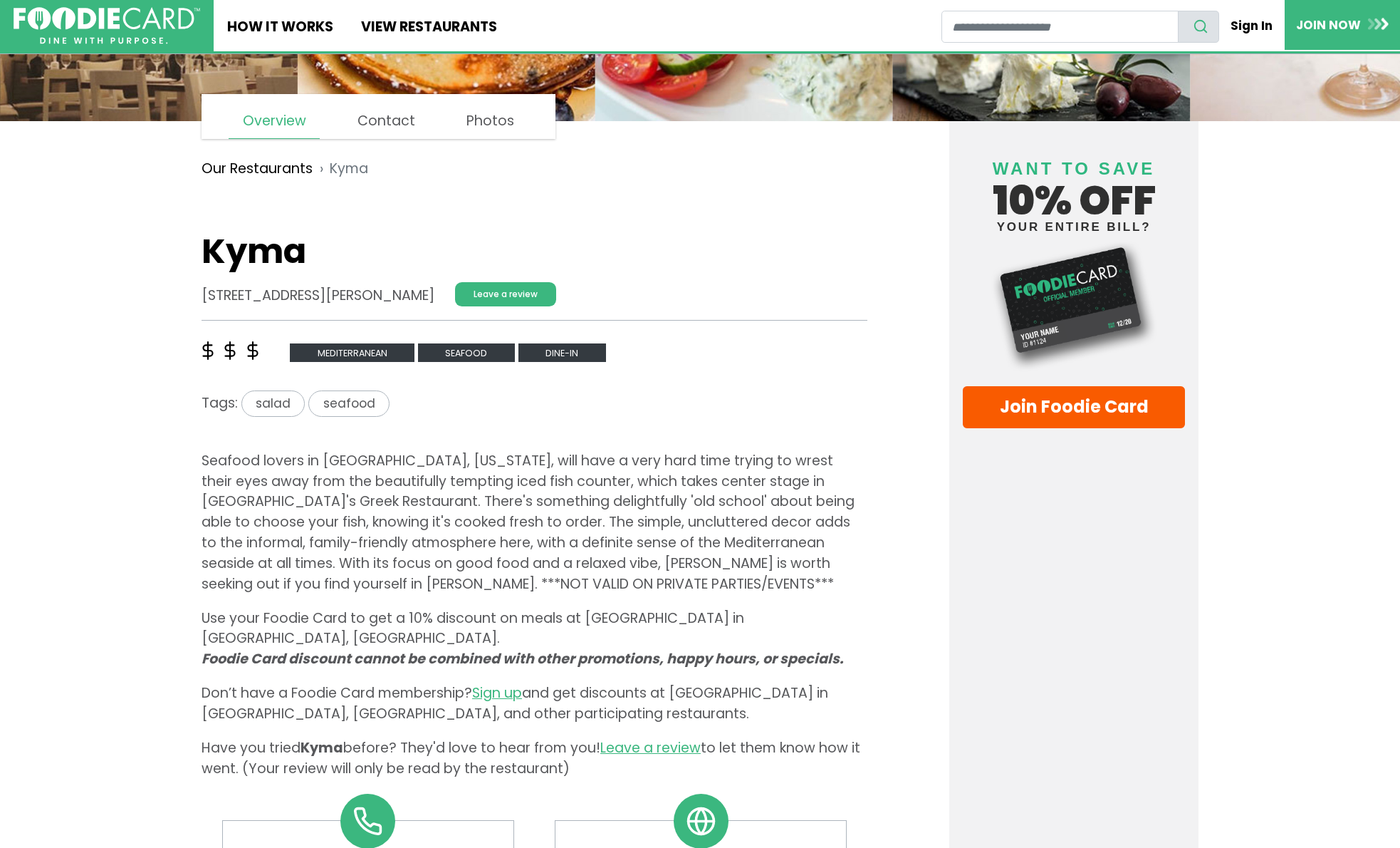
scroll to position [249, 0]
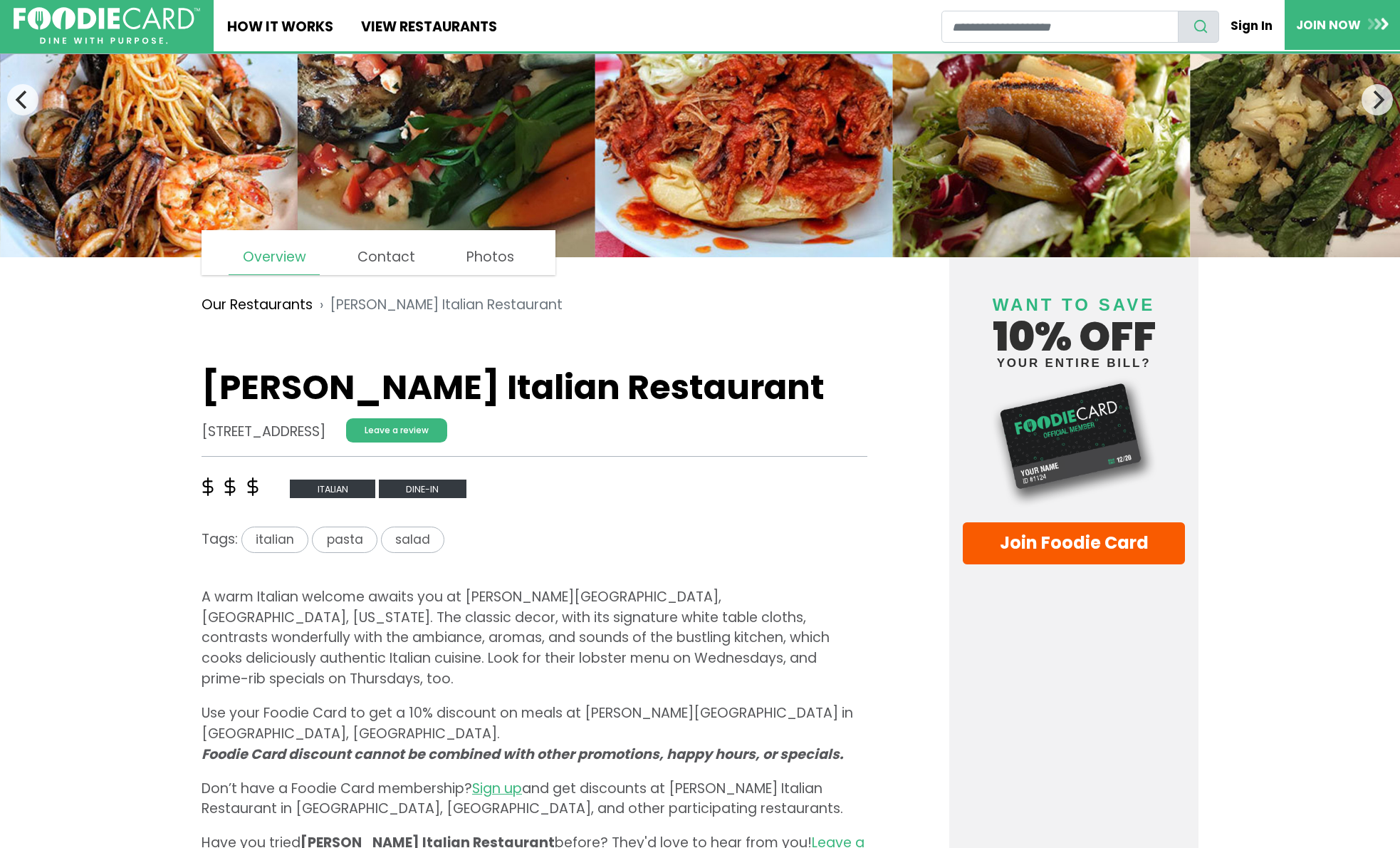
scroll to position [122, 0]
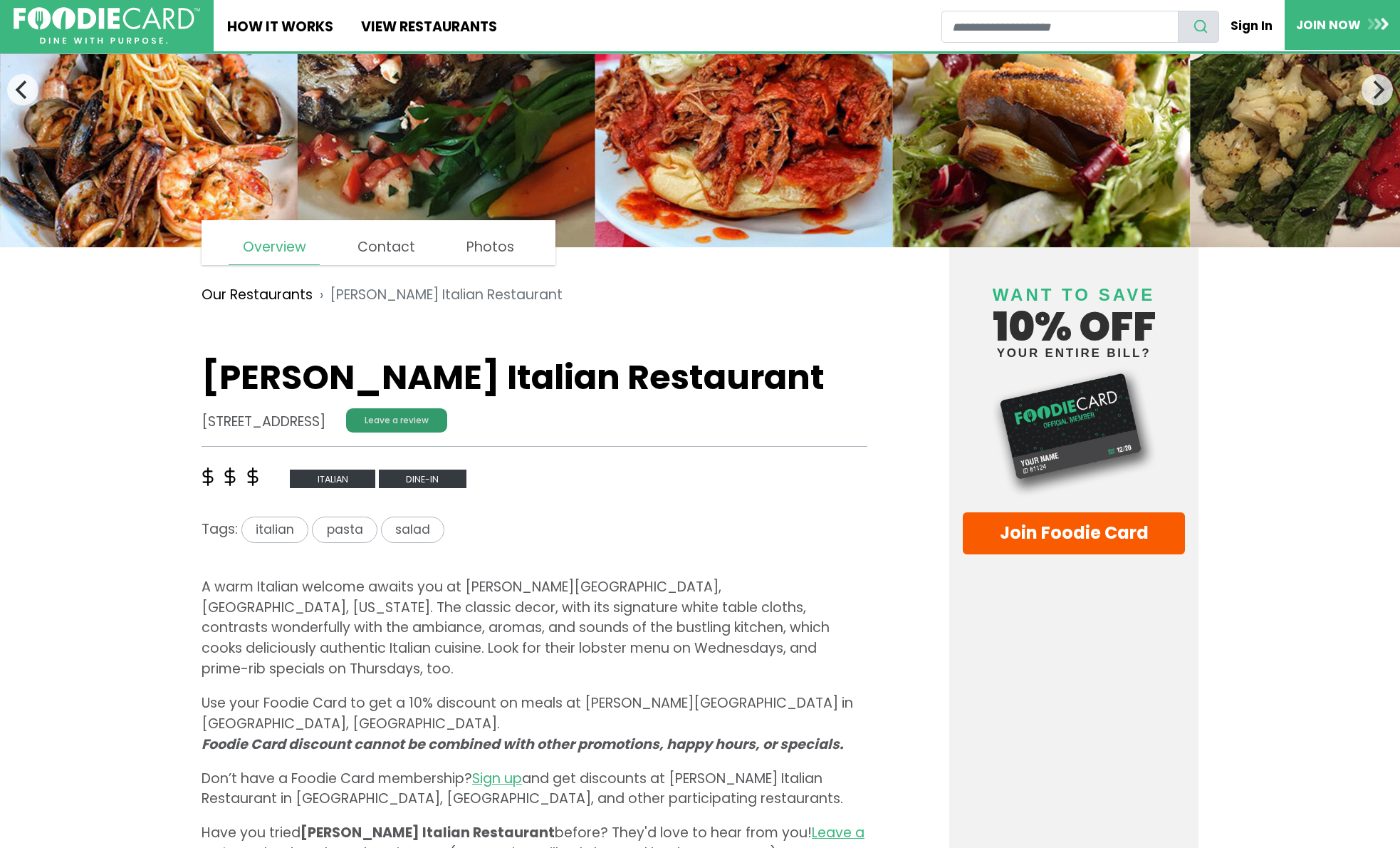
click at [447, 417] on link "Leave a review" at bounding box center [397, 420] width 101 height 24
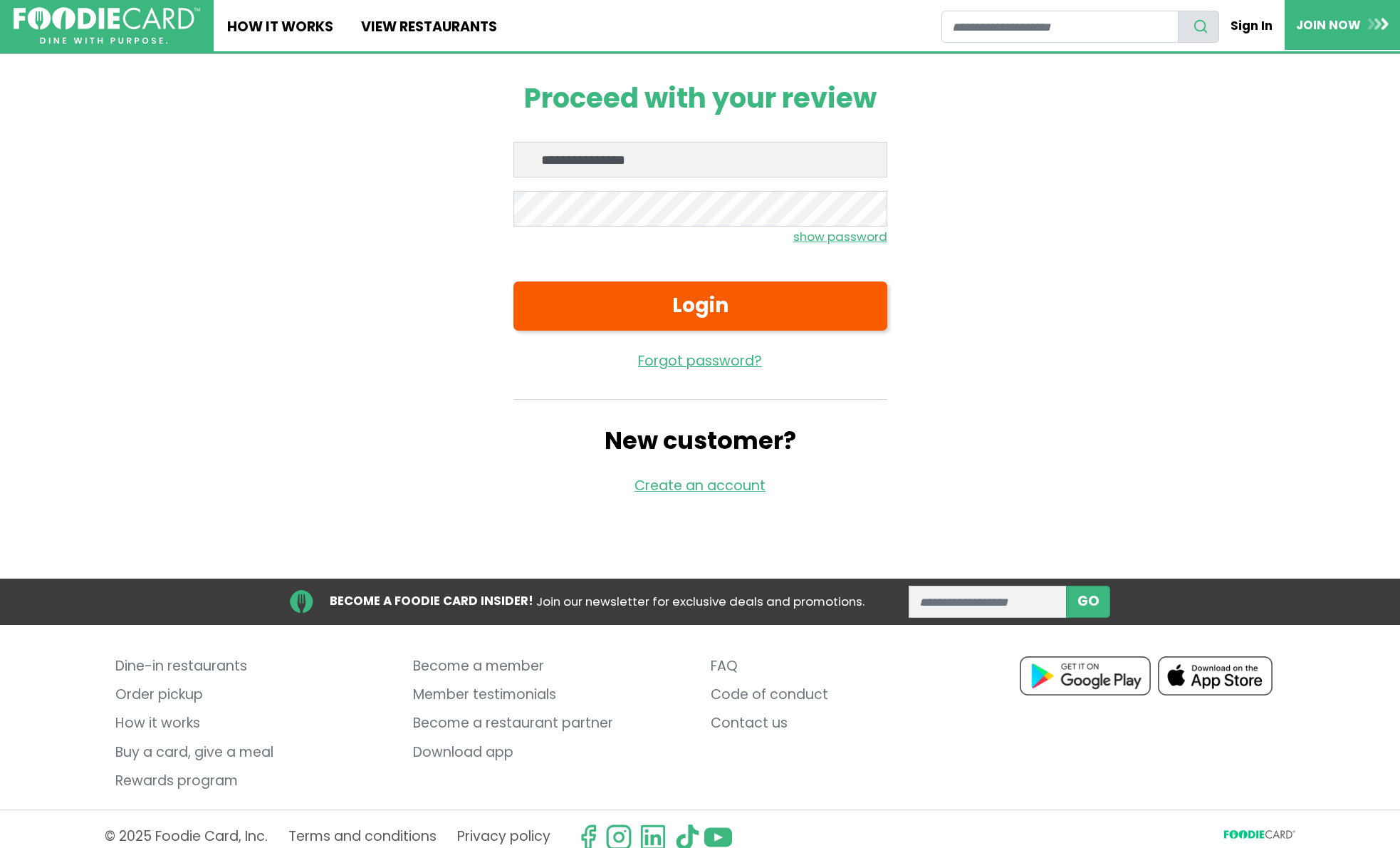
type input "**********"
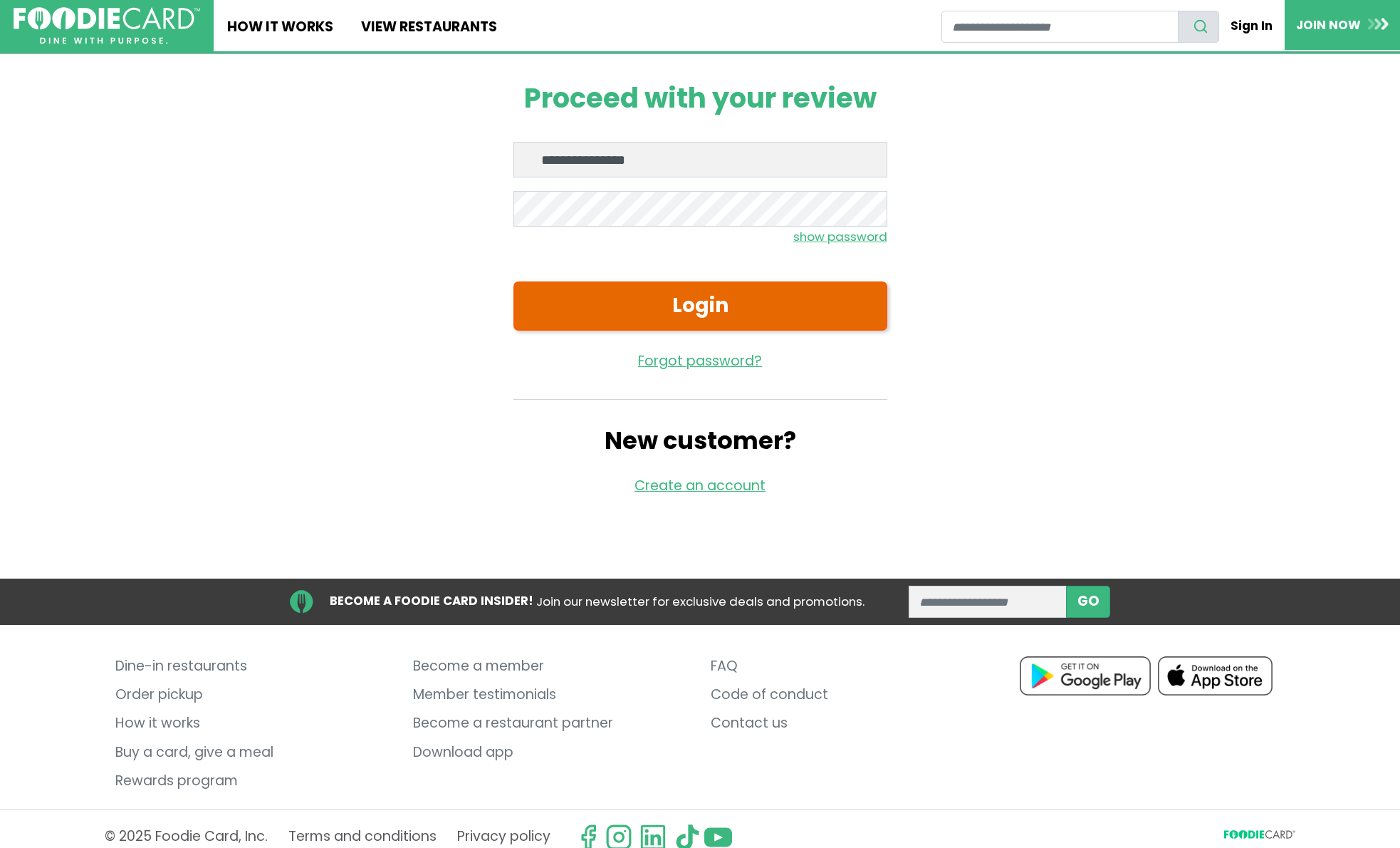
click at [623, 307] on button "Login" at bounding box center [700, 306] width 374 height 49
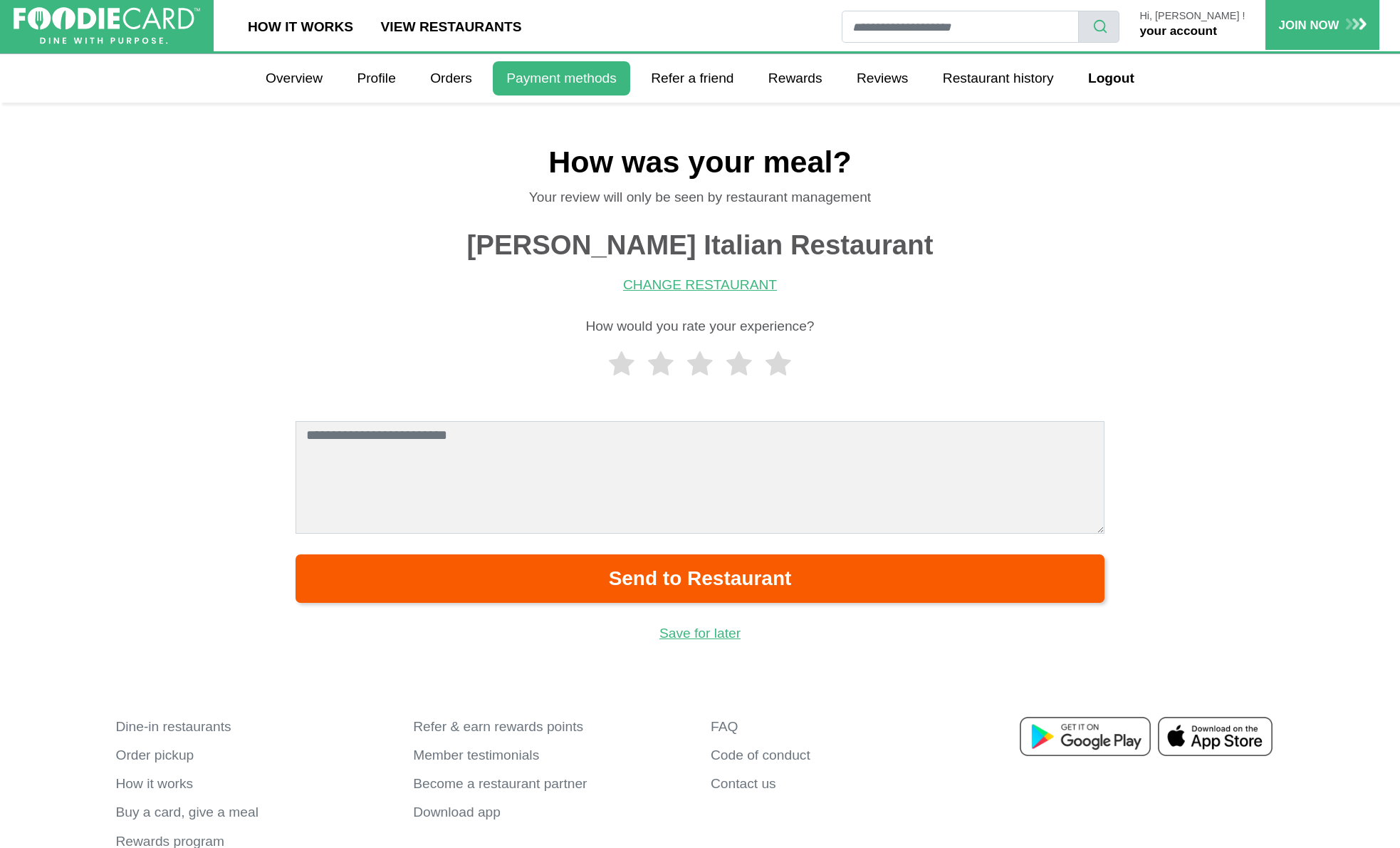
click at [512, 75] on link "Payment methods" at bounding box center [561, 78] width 137 height 34
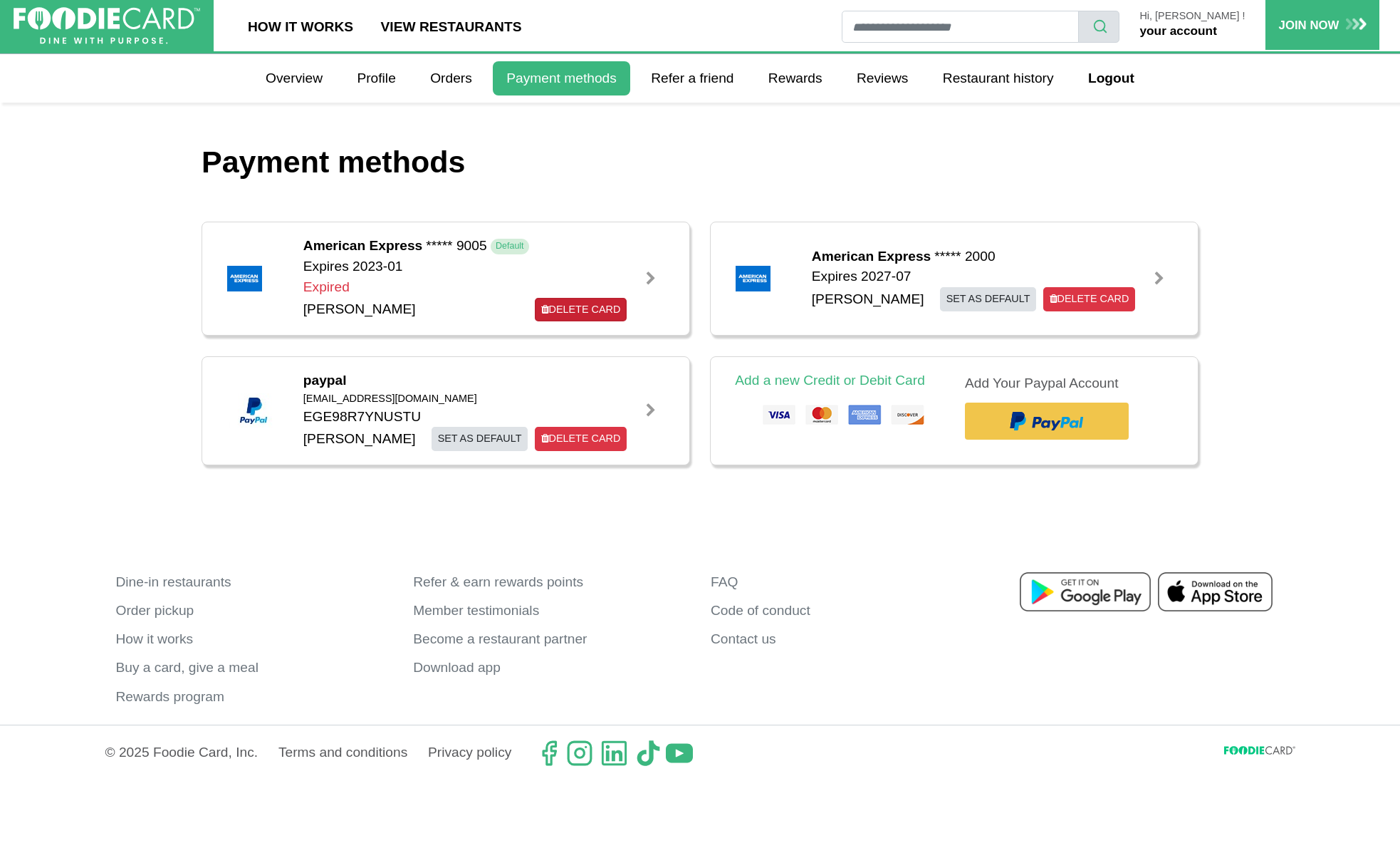
click at [586, 308] on link "Delete Card" at bounding box center [580, 310] width 92 height 24
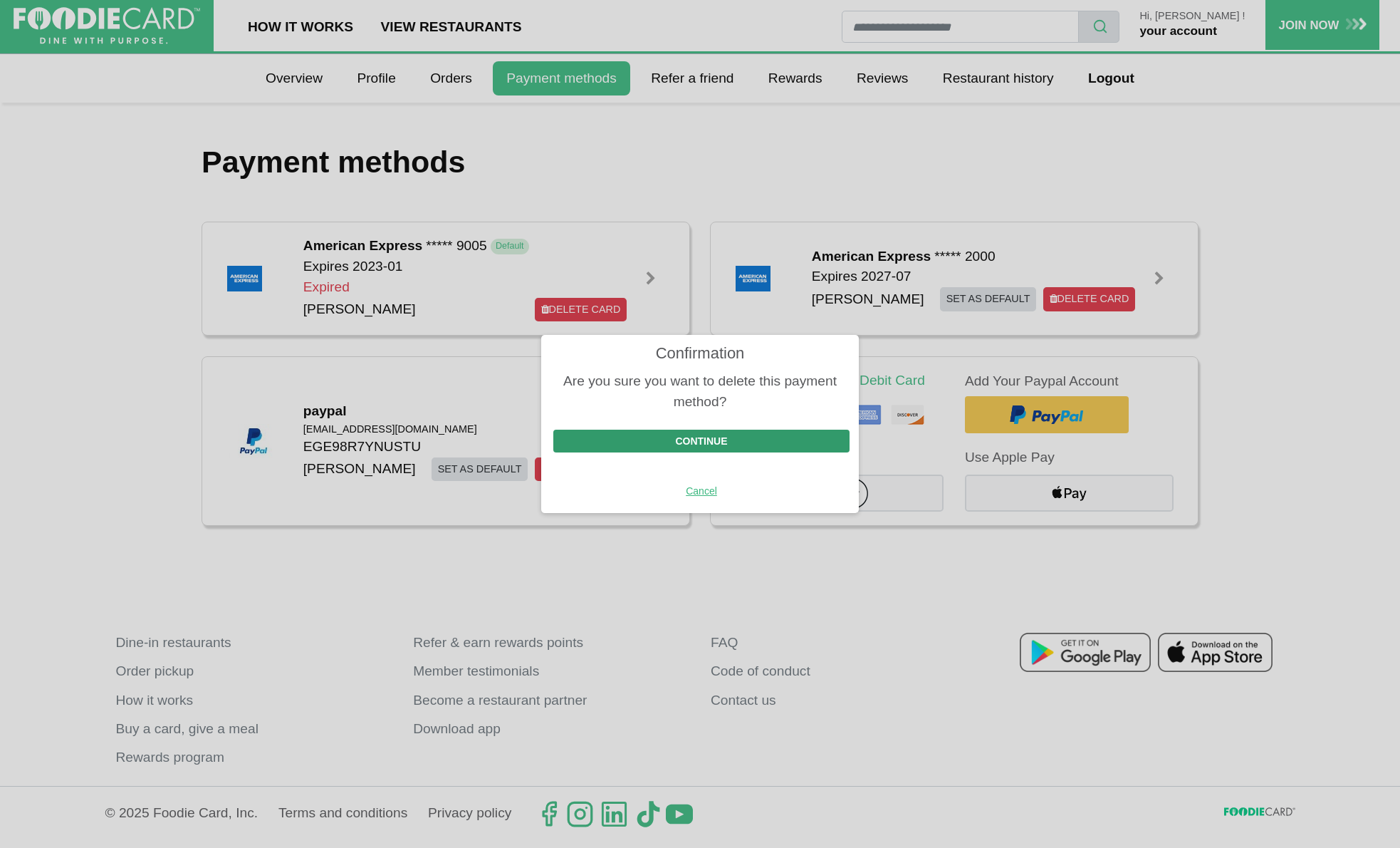
click at [695, 442] on button "Continue" at bounding box center [701, 441] width 297 height 23
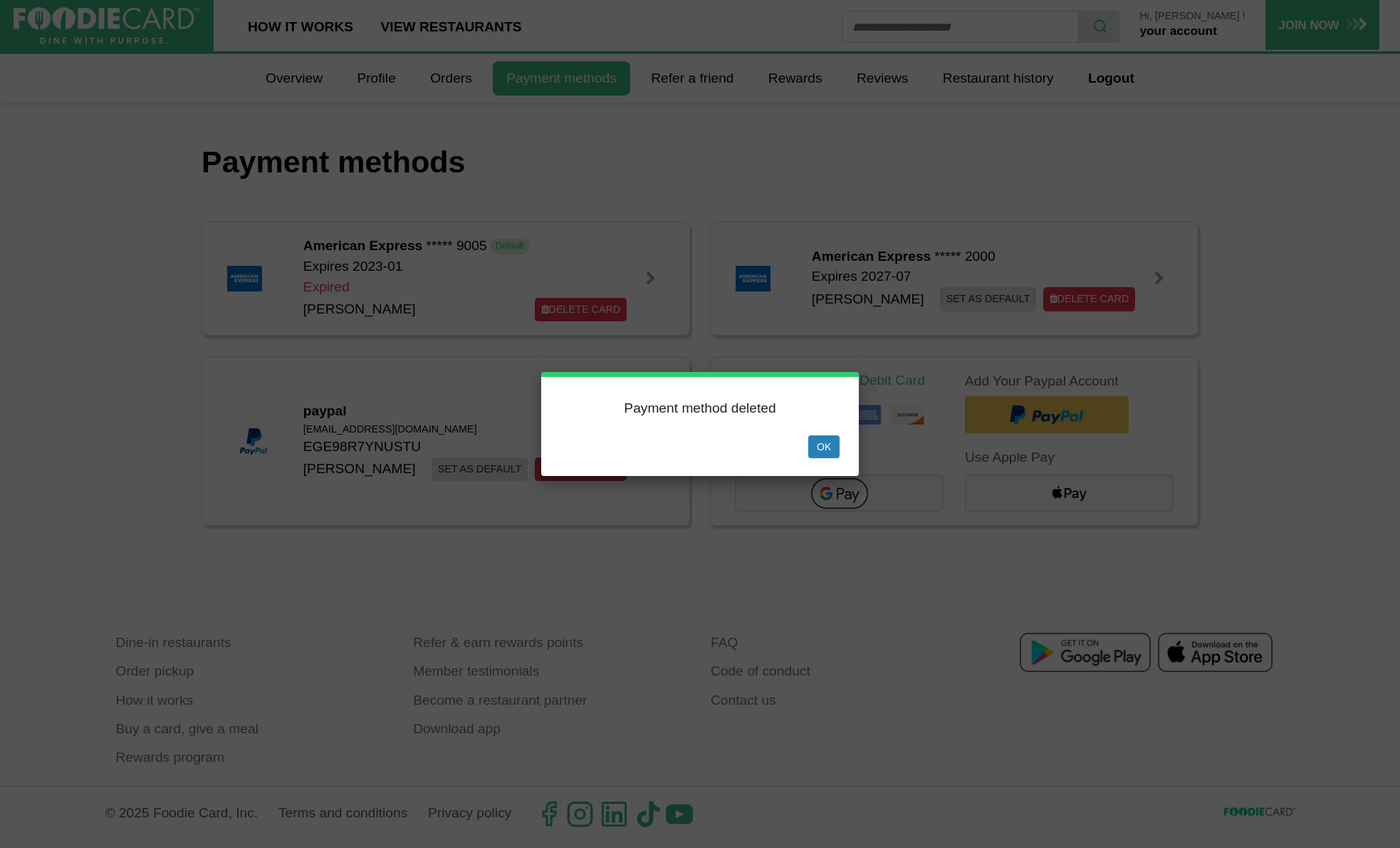
click at [827, 451] on button "Ok" at bounding box center [823, 447] width 31 height 23
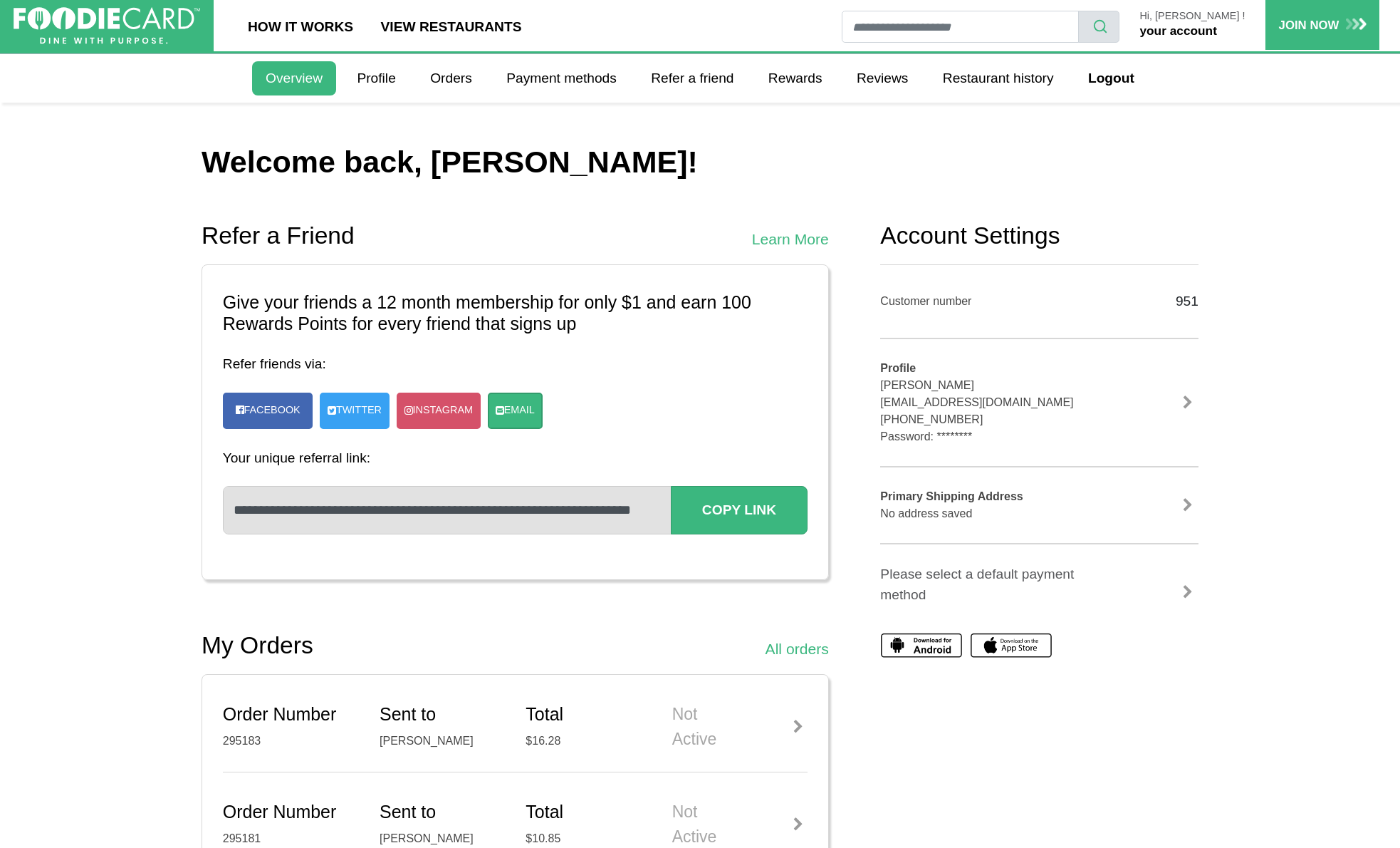
click at [822, 444] on div "Give your friends a 12 month membership for only $1 and earn 100 Rewards Points…" at bounding box center [515, 422] width 627 height 316
click at [859, 82] on link "Reviews" at bounding box center [883, 78] width 79 height 34
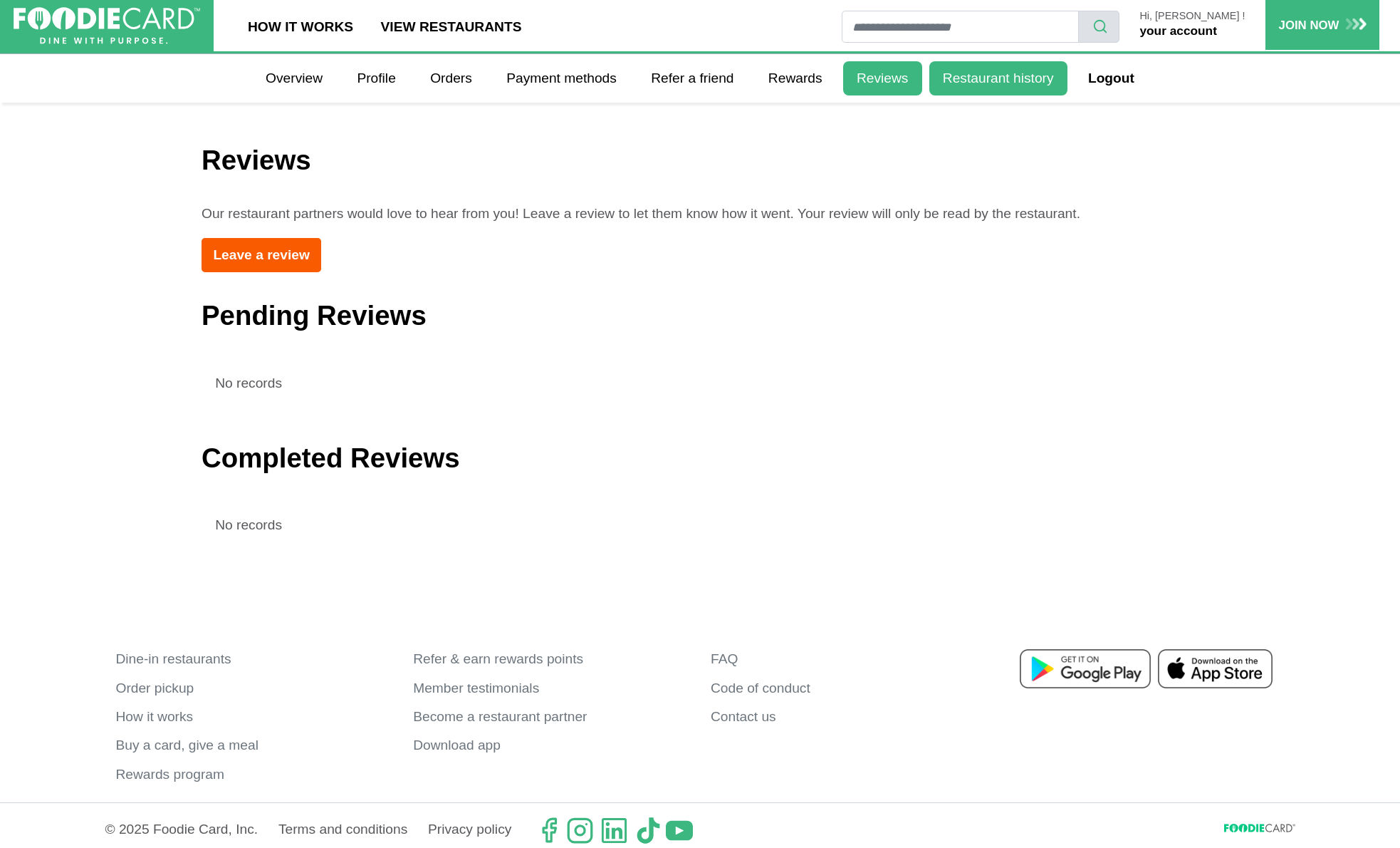
click at [982, 73] on link "Restaurant history" at bounding box center [998, 78] width 138 height 34
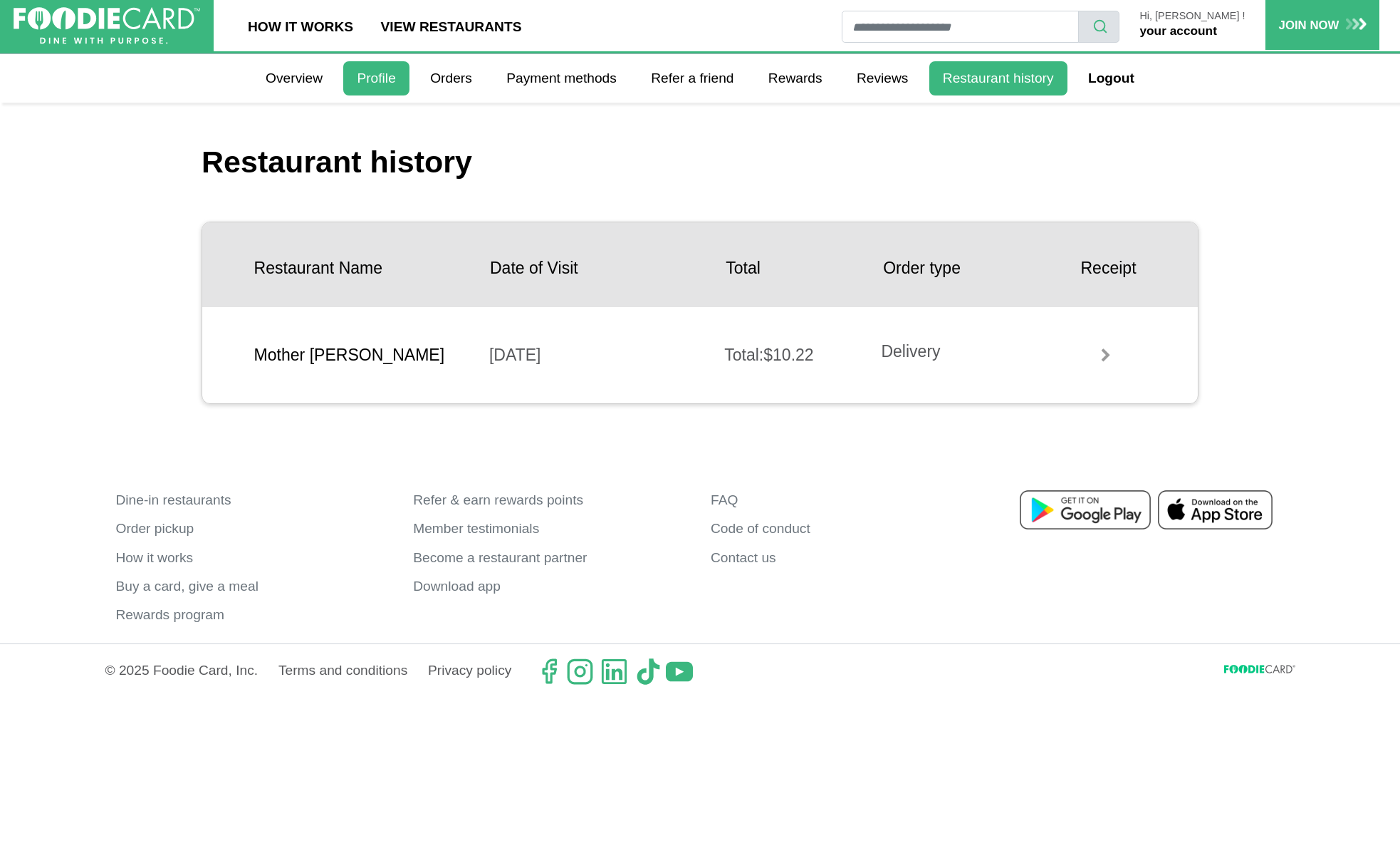
click at [384, 82] on link "Profile" at bounding box center [376, 78] width 66 height 34
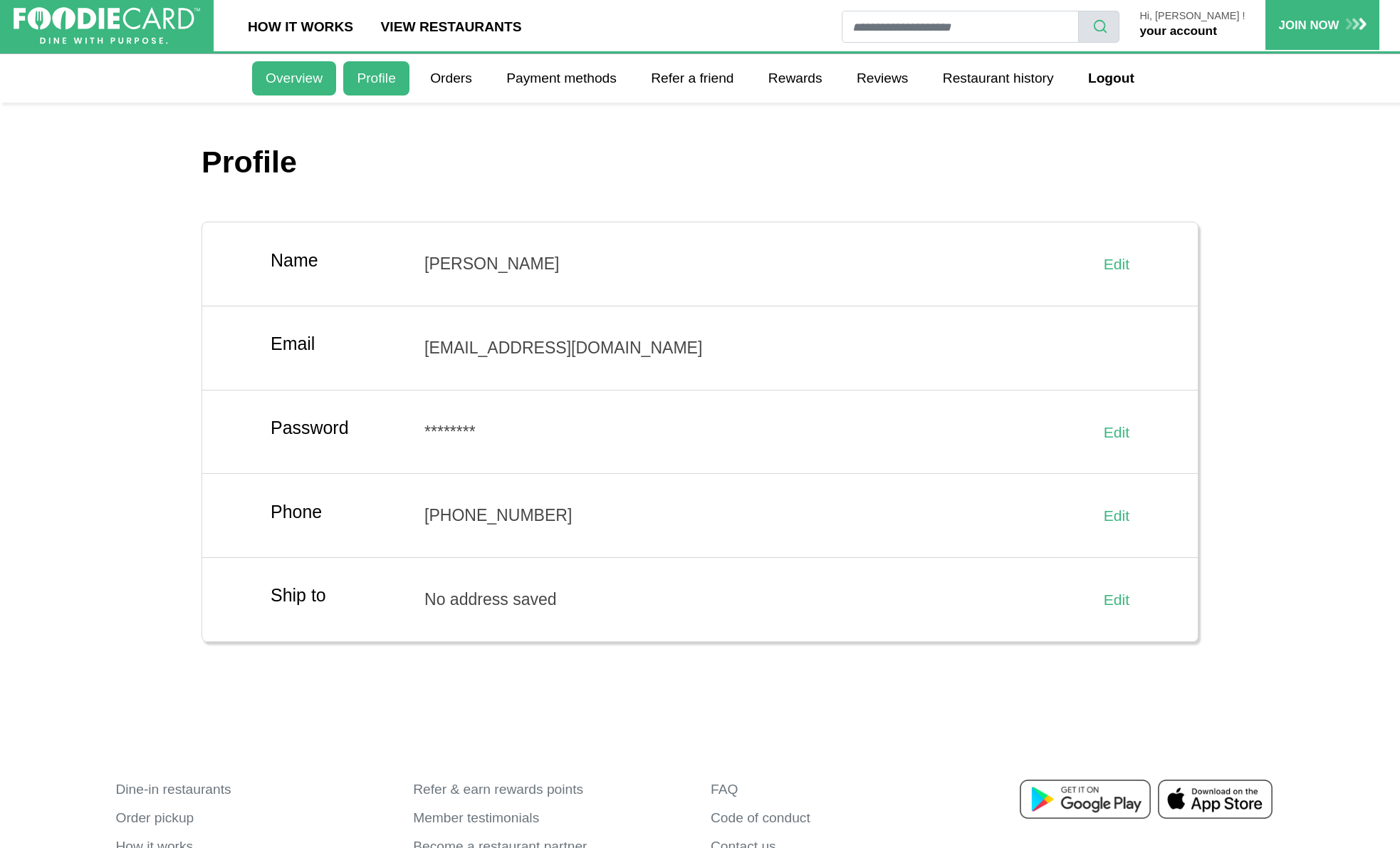
click at [282, 74] on link "Overview" at bounding box center [294, 78] width 84 height 34
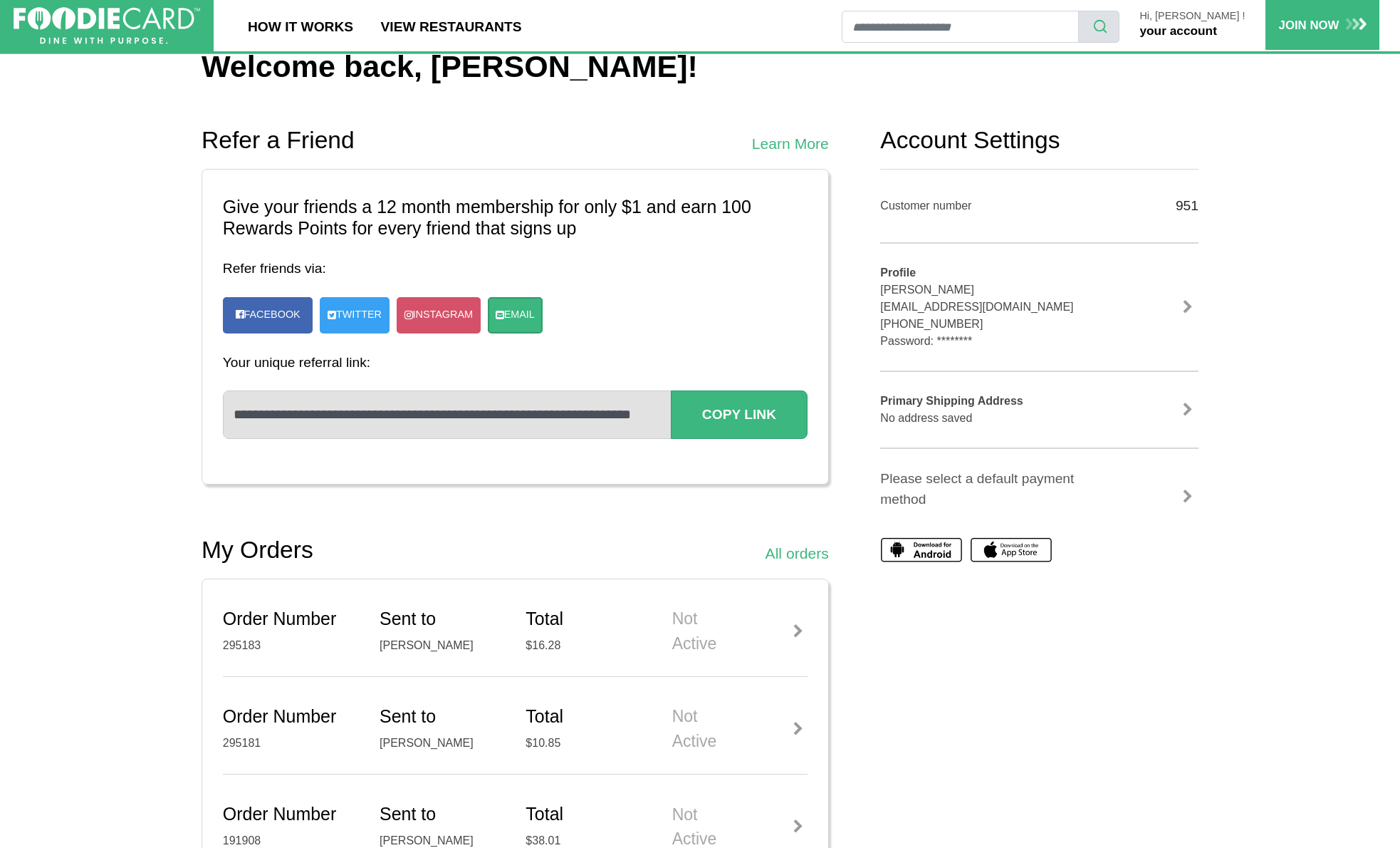
scroll to position [98, 0]
